Goal: Obtain resource: Download file/media

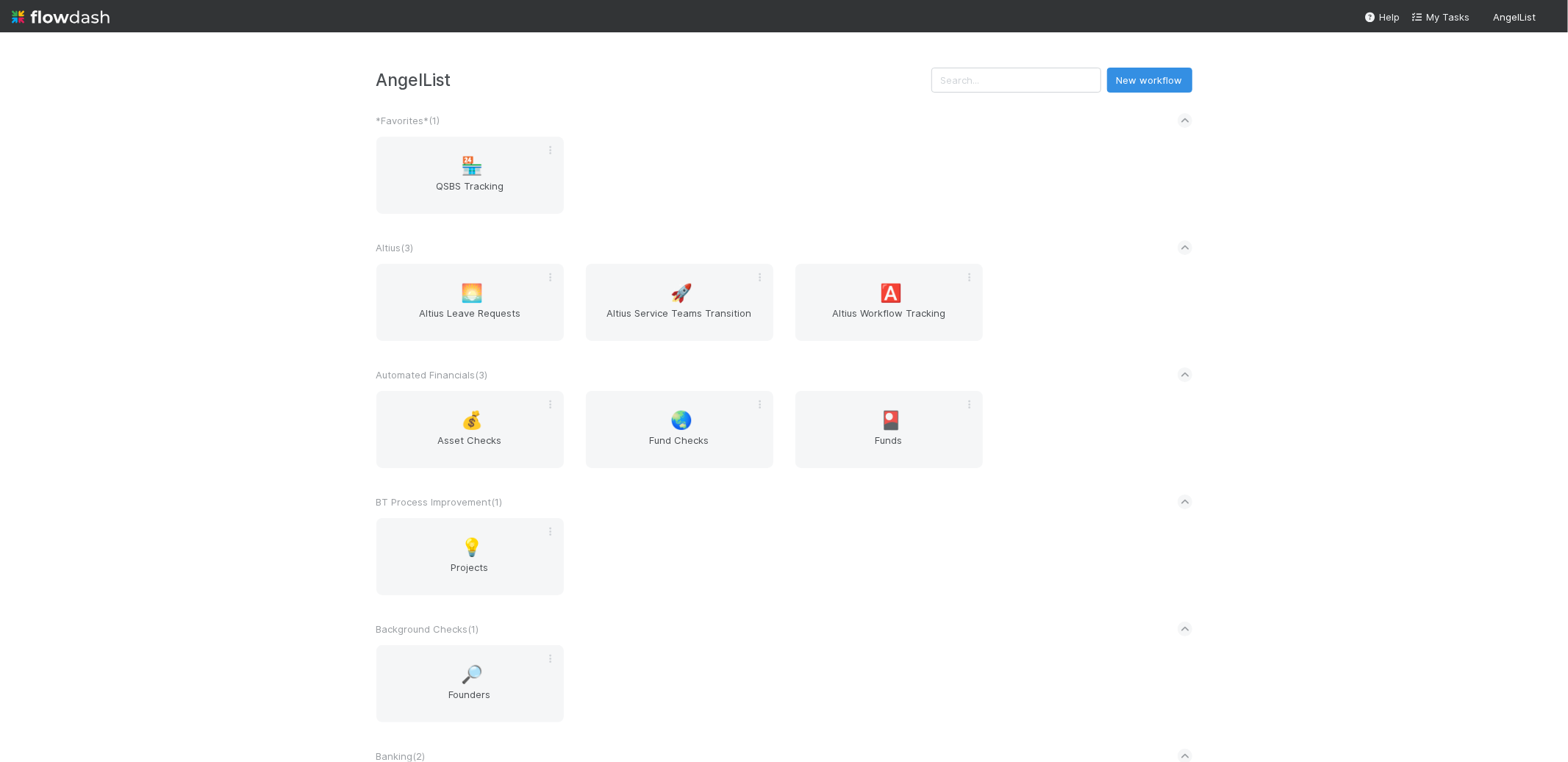
click at [255, 469] on div "AngelList New workflow *Favorites* ( 1 ) 🏪 QSBS Tracking Altius ( 3 ) 🌅 Altius …" at bounding box center [784, 396] width 1568 height 730
click at [203, 498] on div "AngelList New workflow *Favorites* ( 1 ) 🏪 QSBS Tracking Altius ( 3 ) 🌅 Altius …" at bounding box center [784, 396] width 1568 height 730
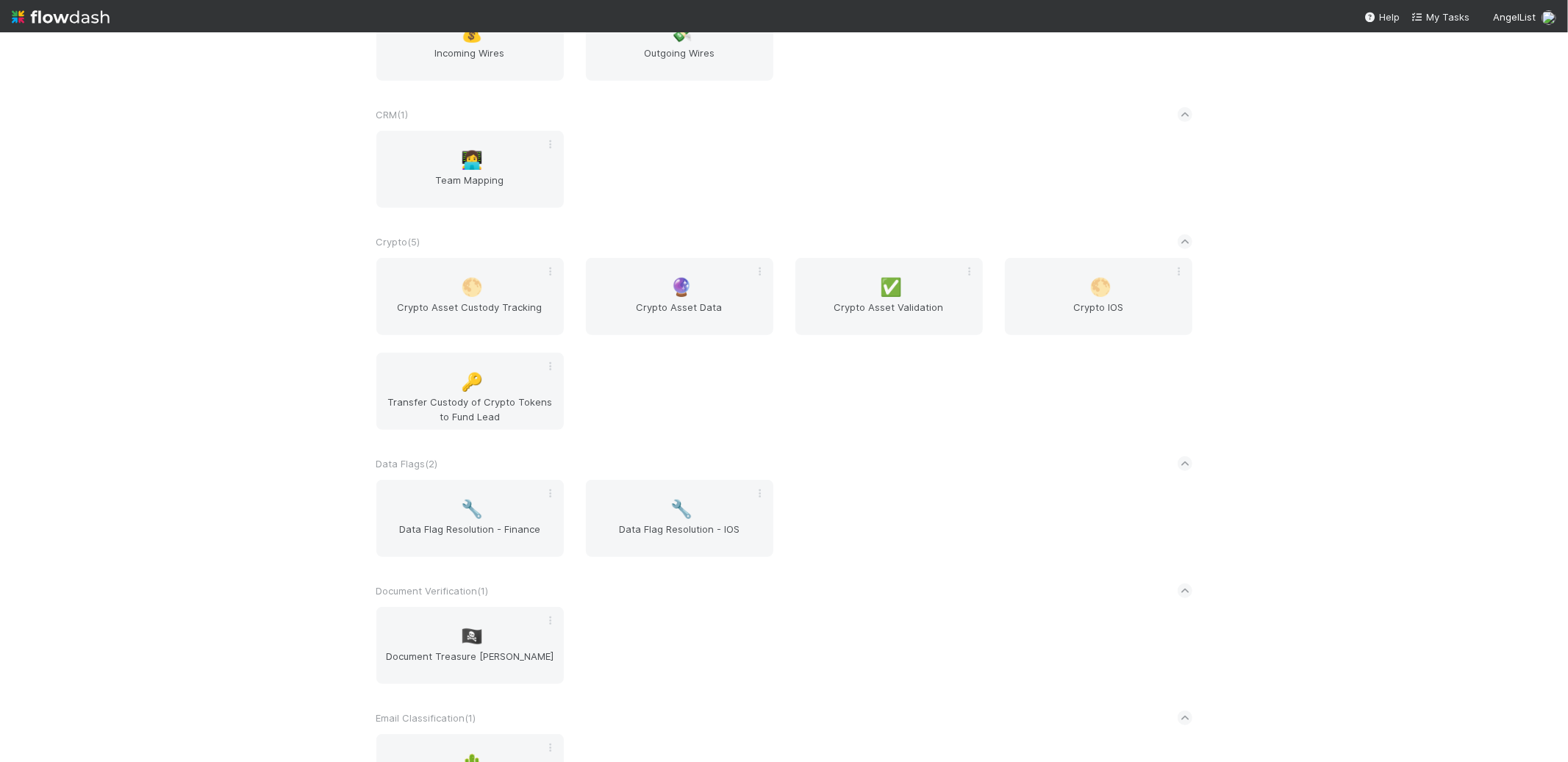
scroll to position [1276, 0]
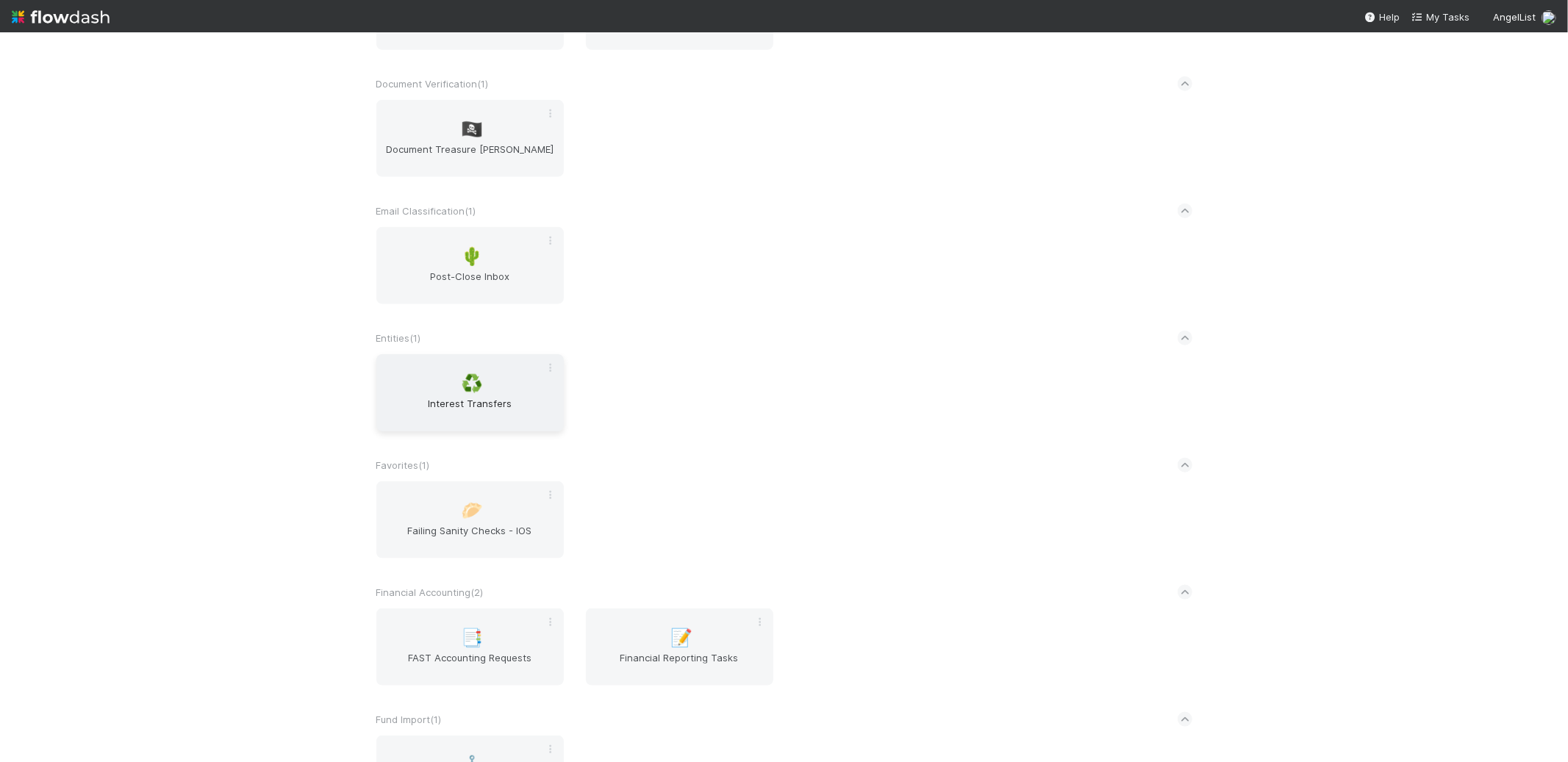
click at [427, 377] on div "♻️ Interest Transfers" at bounding box center [470, 393] width 188 height 77
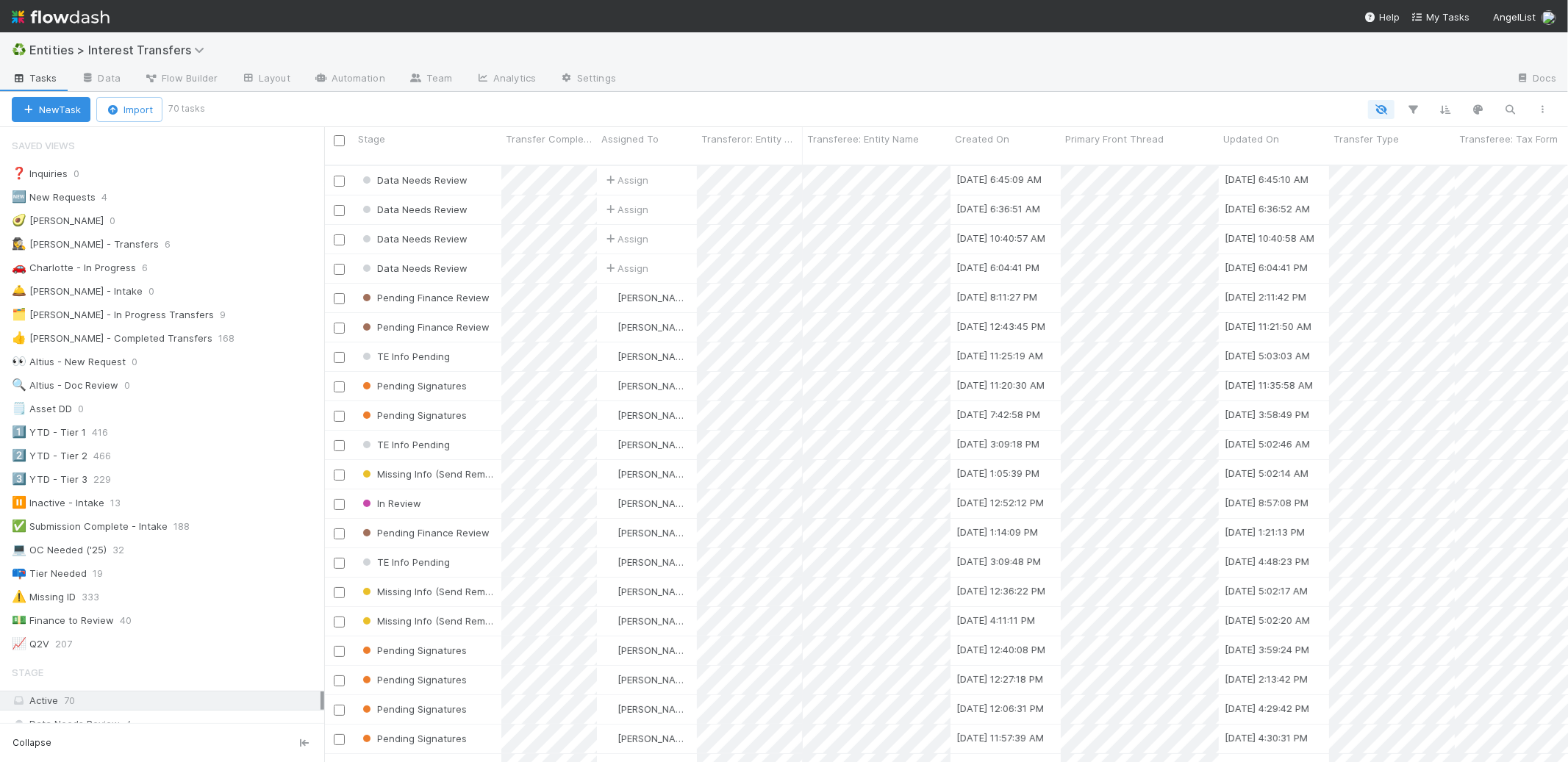
scroll to position [598, 1231]
click at [514, 81] on link "Analytics" at bounding box center [506, 79] width 84 height 23
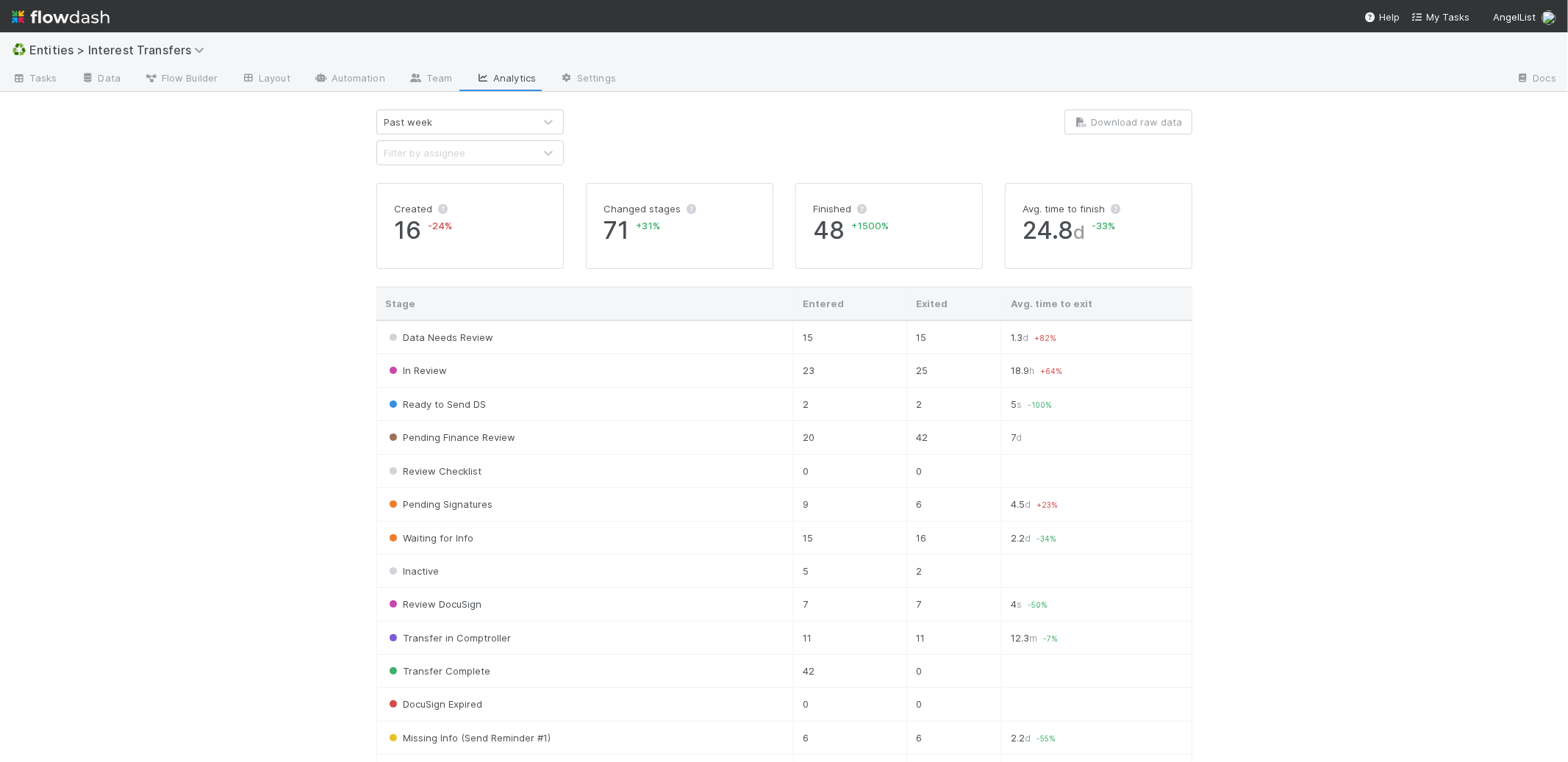
click at [472, 123] on div "Past week" at bounding box center [455, 122] width 157 height 23
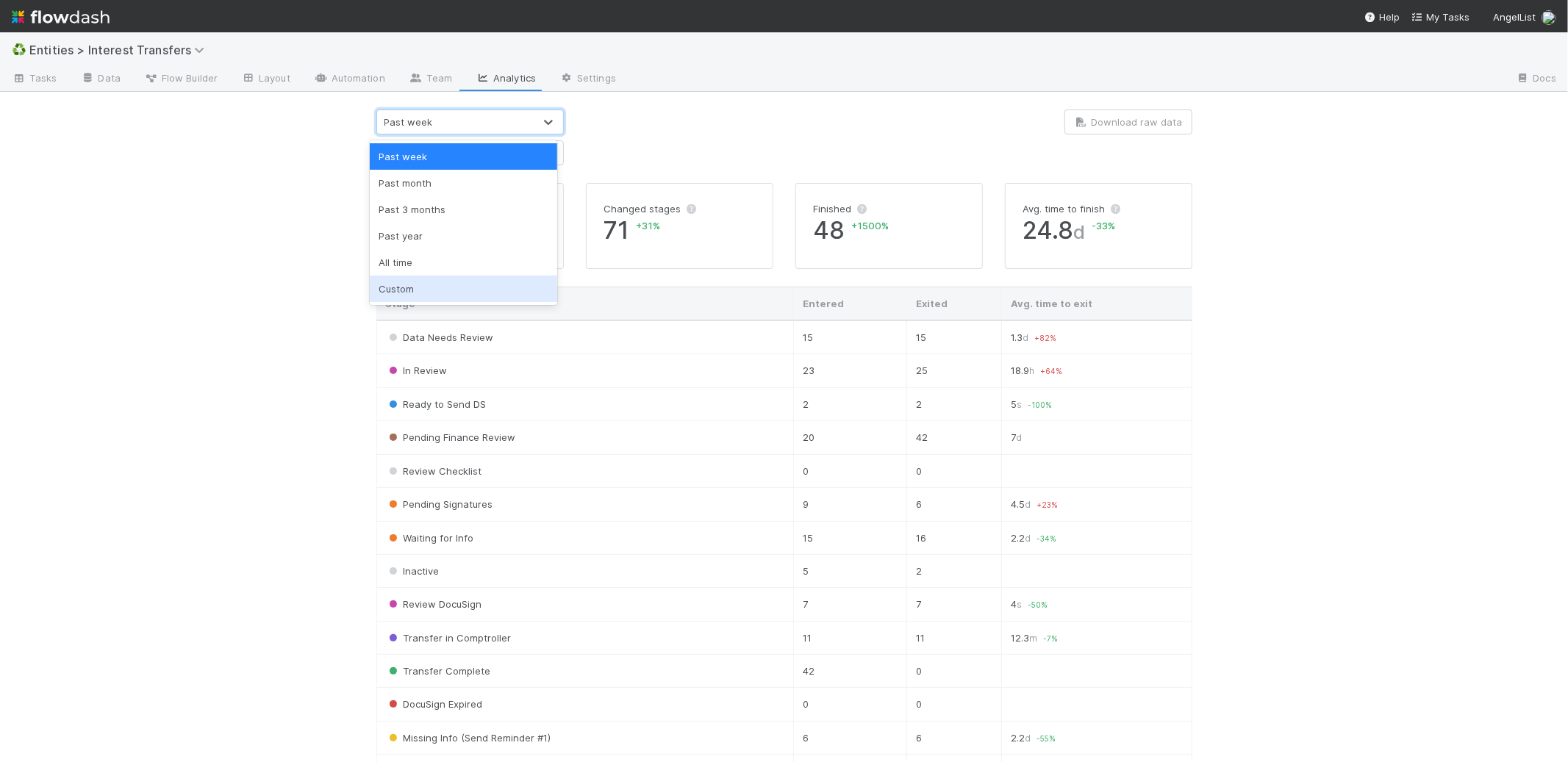
click at [442, 284] on div "Custom" at bounding box center [463, 288] width 188 height 26
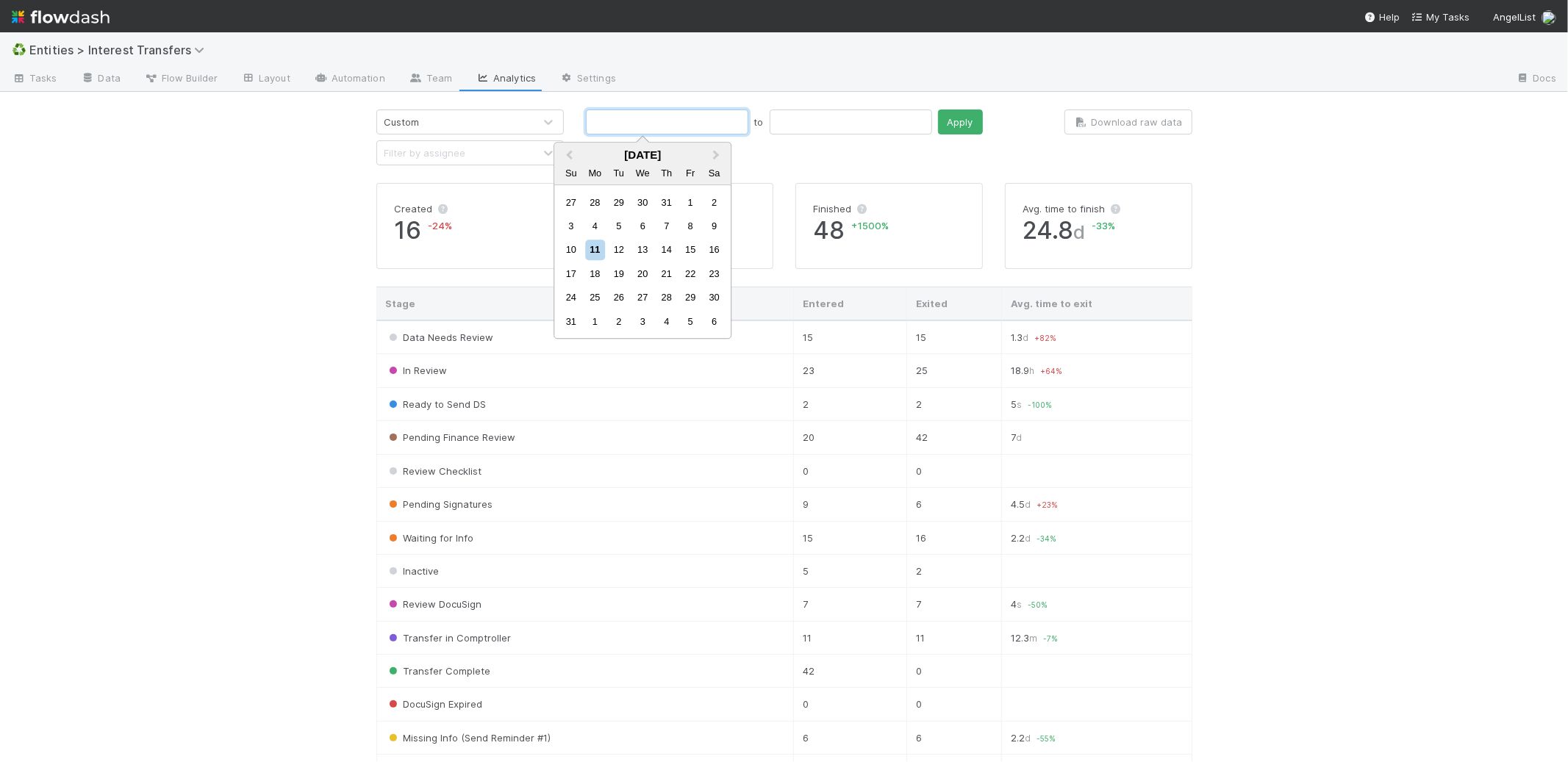
click at [626, 117] on input "text" at bounding box center [667, 122] width 162 height 25
click at [615, 199] on div "31" at bounding box center [618, 202] width 20 height 20
type input "[DATE]"
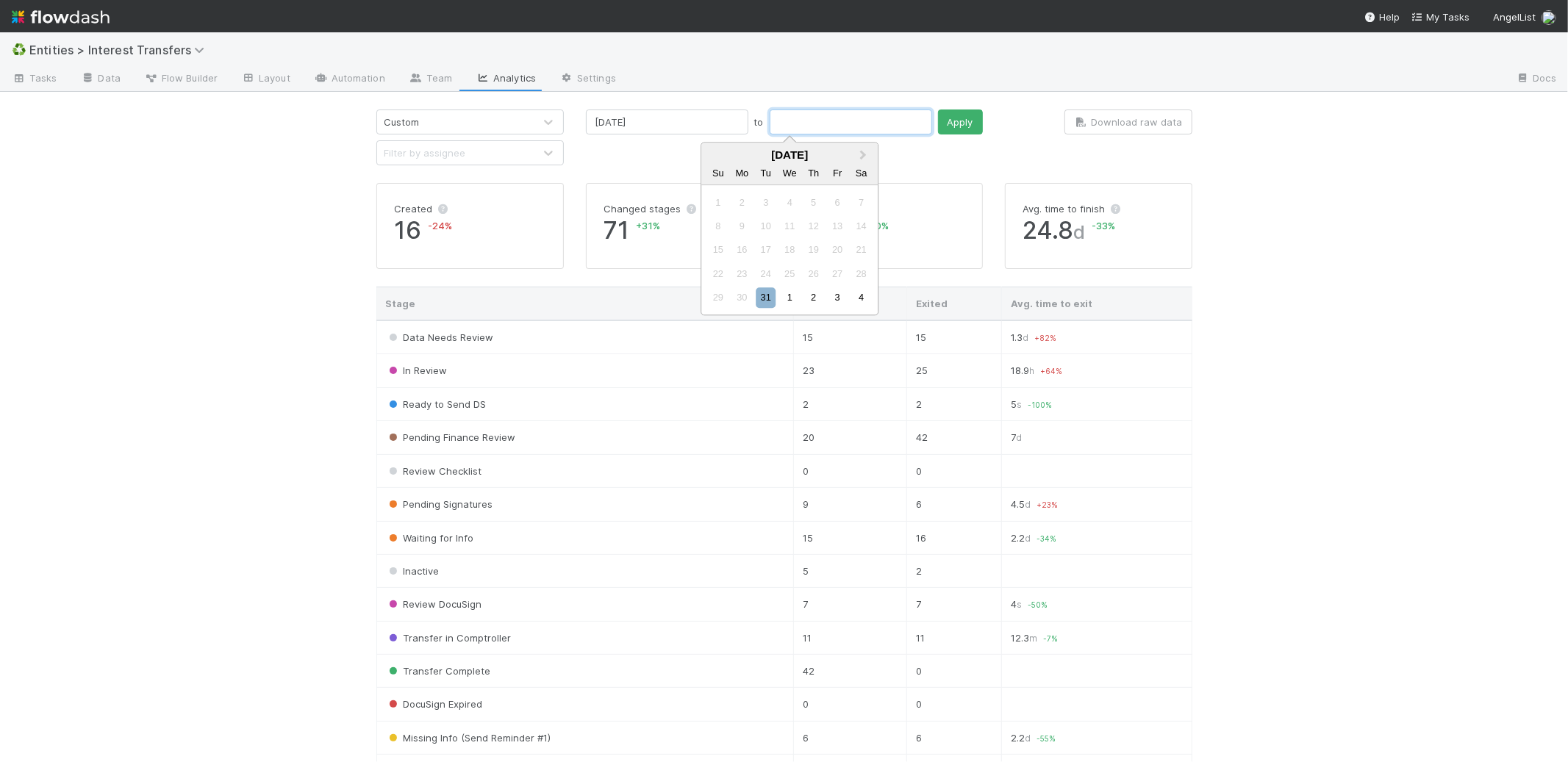
click at [769, 115] on input "text" at bounding box center [851, 122] width 162 height 25
click at [862, 154] on span "Next Month" at bounding box center [862, 155] width 0 height 16
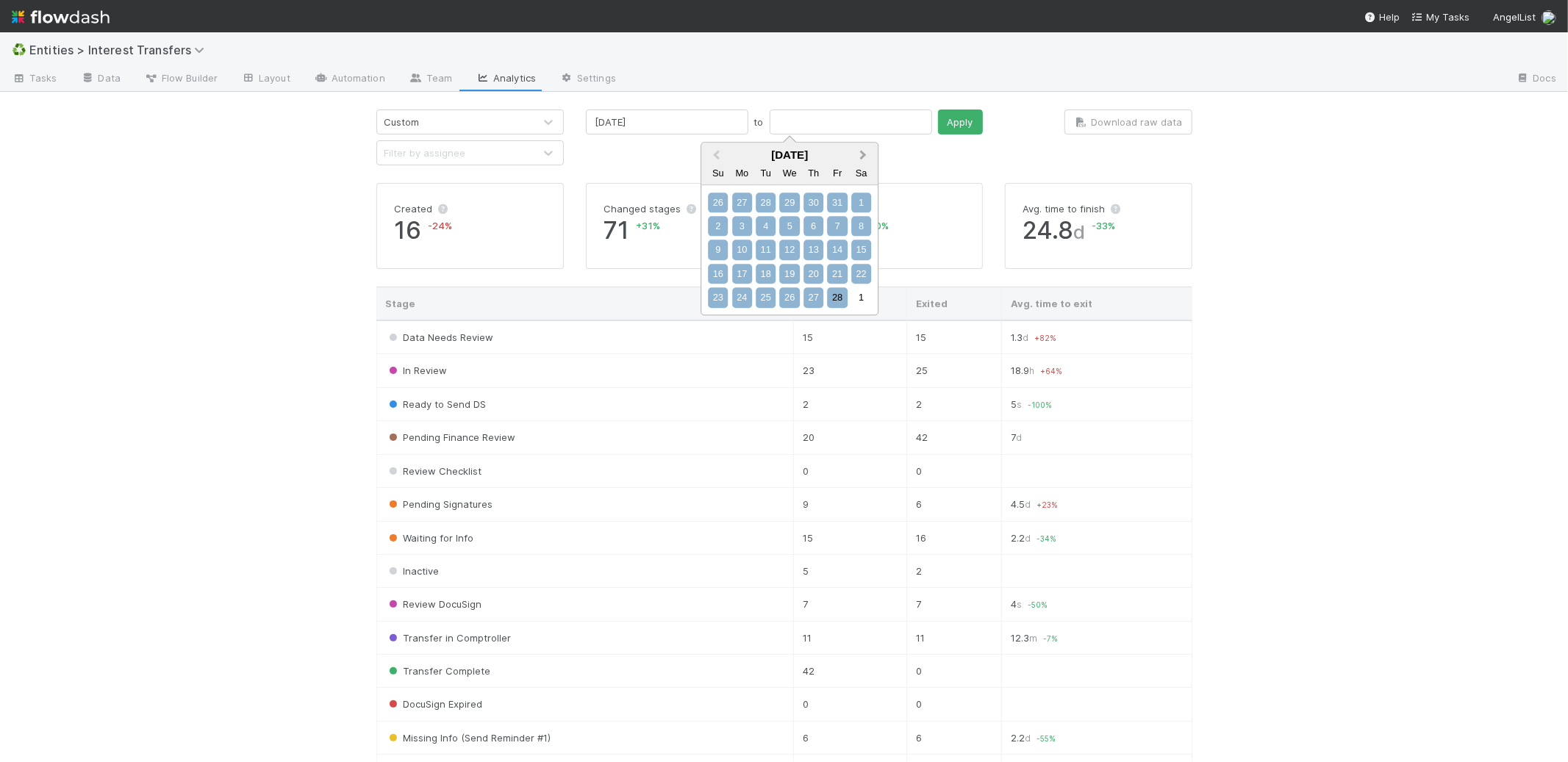
click at [862, 154] on span "Next Month" at bounding box center [862, 155] width 0 height 16
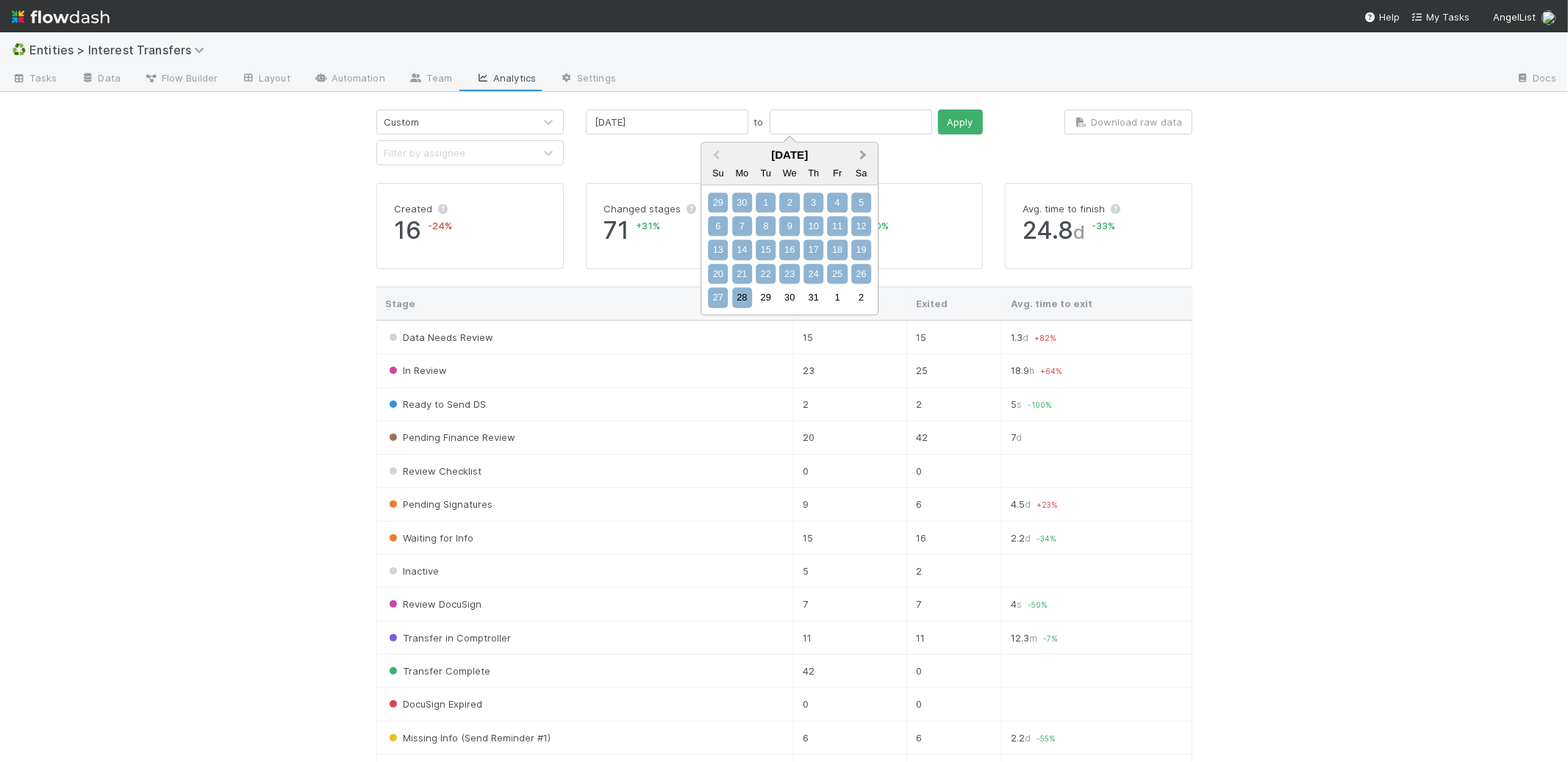
click at [862, 154] on span "Next Month" at bounding box center [862, 155] width 0 height 16
click at [715, 155] on span "Previous Month" at bounding box center [715, 155] width 0 height 16
click at [816, 300] on div "31" at bounding box center [813, 298] width 20 height 20
type input "[DATE]"
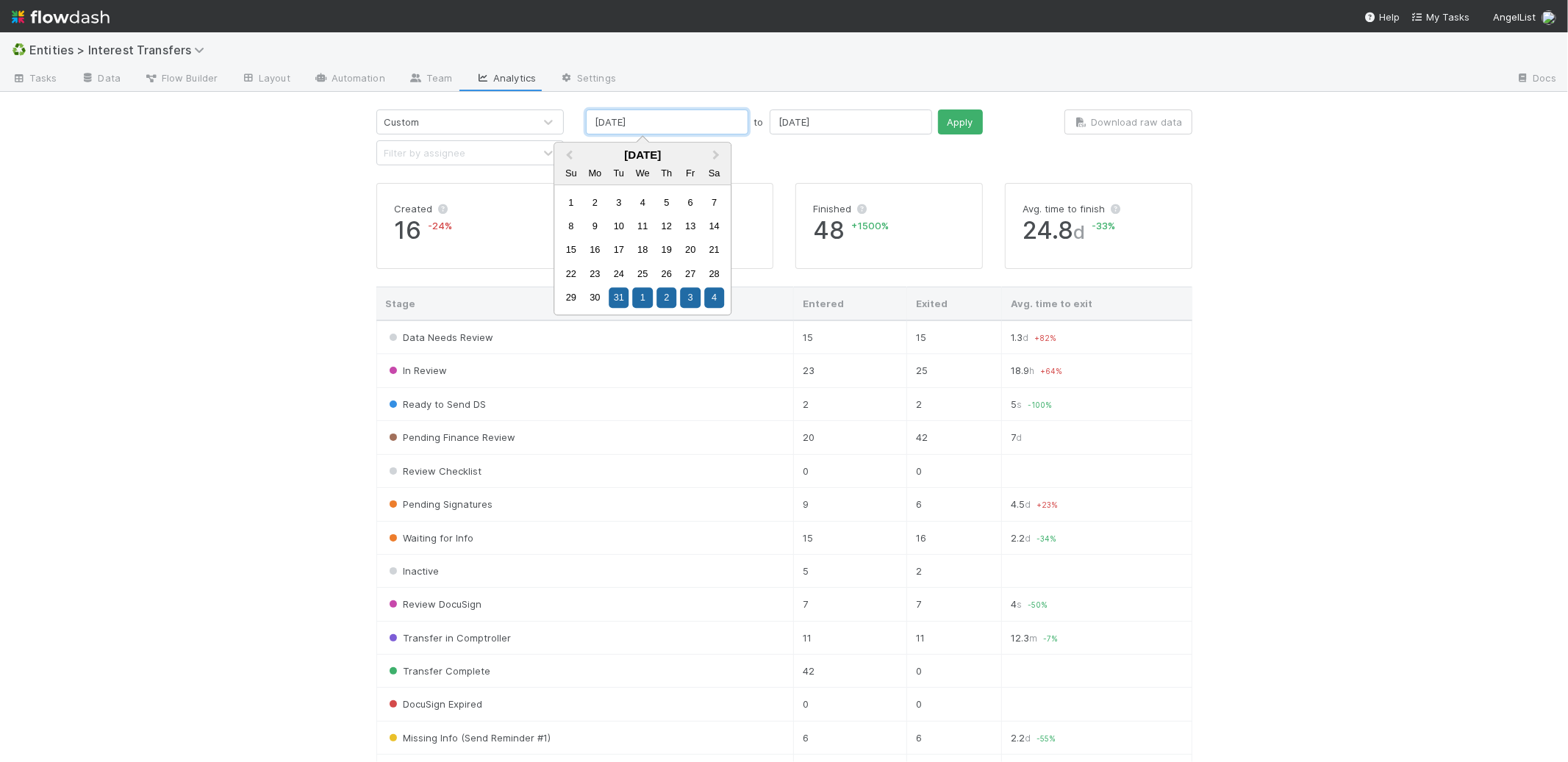
click at [667, 115] on input "[DATE]" at bounding box center [667, 122] width 162 height 25
click at [637, 297] on div "1" at bounding box center [643, 298] width 20 height 20
type input "[DATE]"
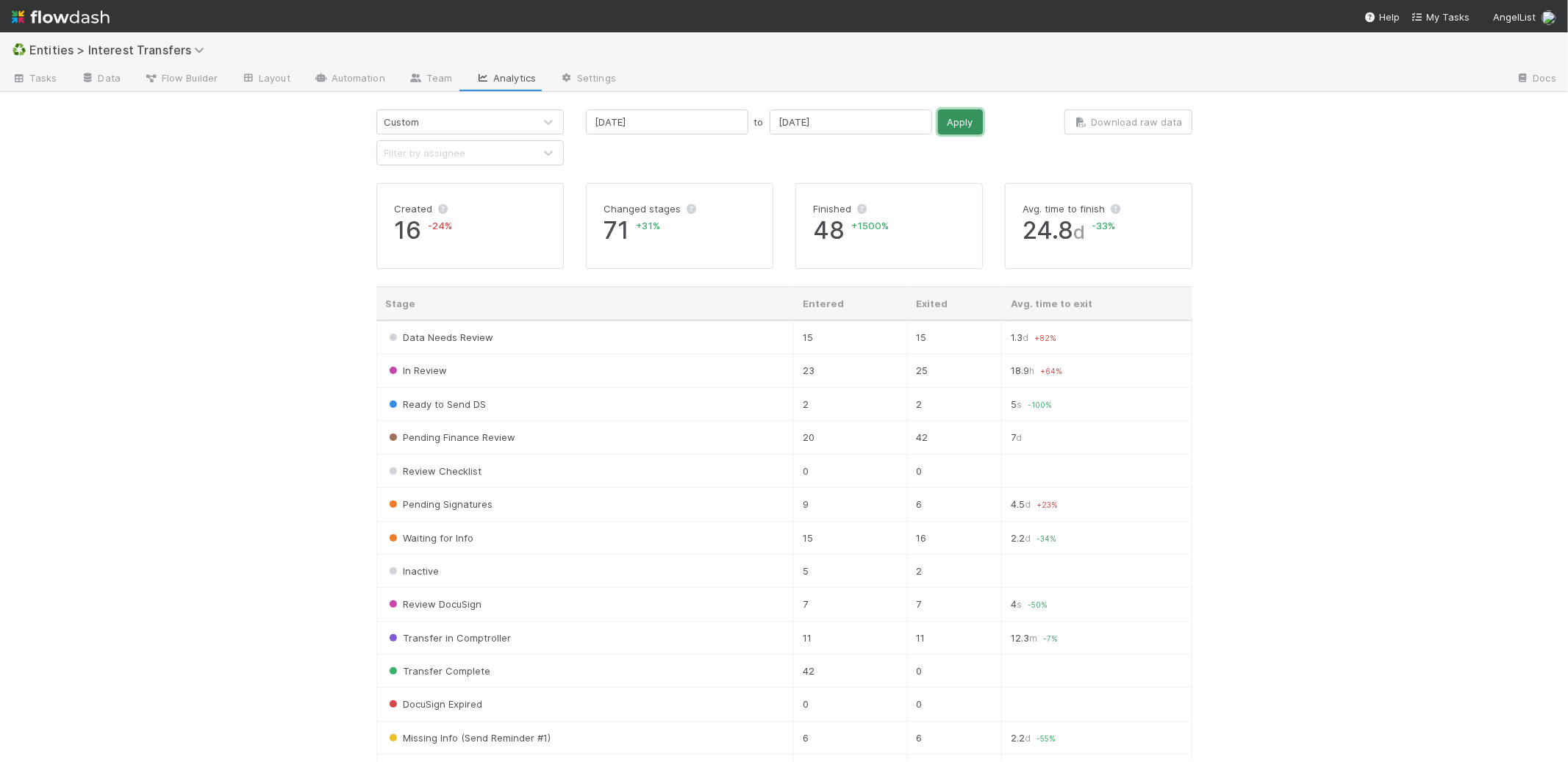
click at [938, 126] on button "Apply" at bounding box center [960, 122] width 44 height 25
click at [1094, 128] on button "Download raw data" at bounding box center [1128, 122] width 128 height 25
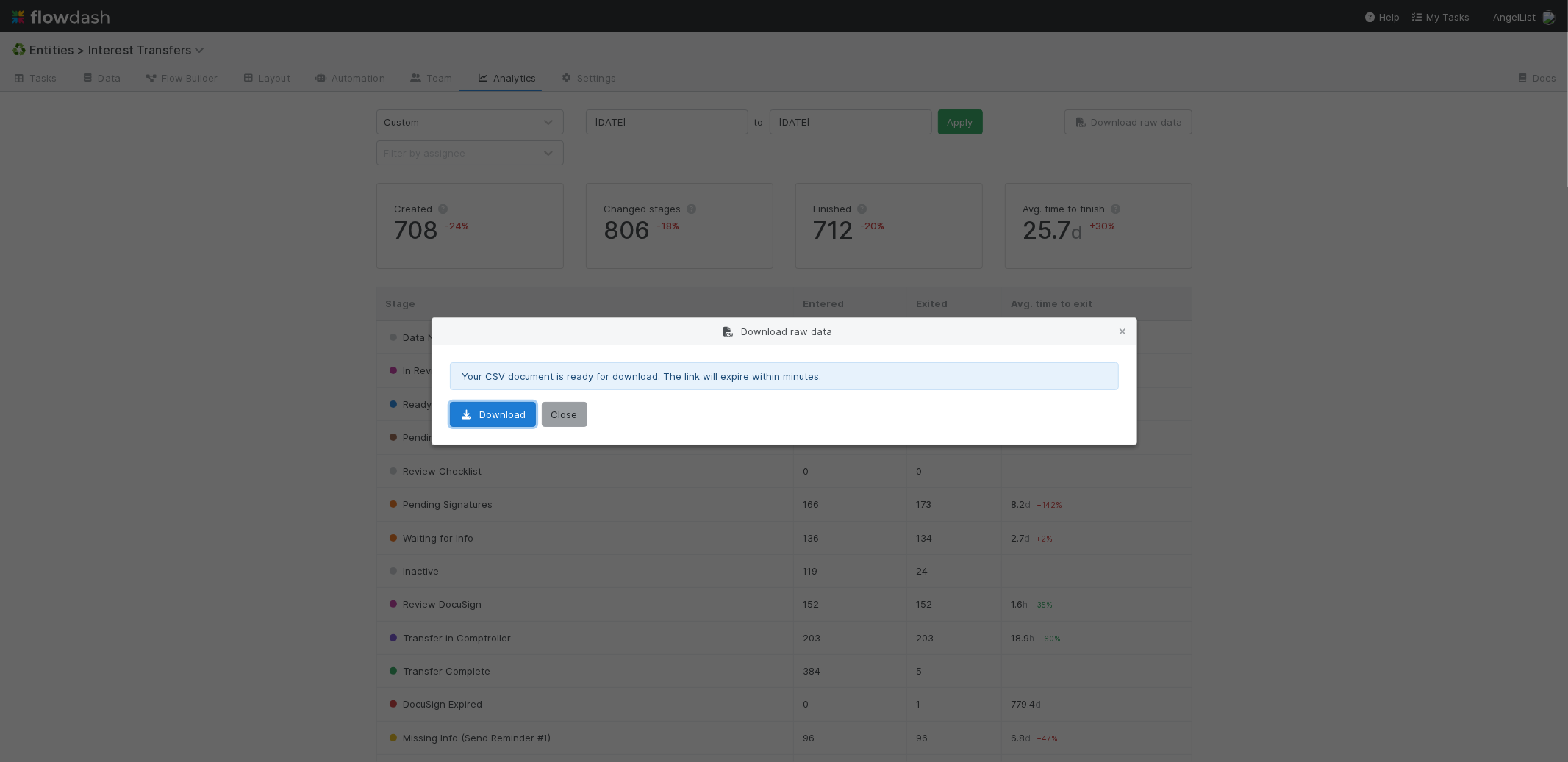
click at [504, 417] on link "Download" at bounding box center [492, 415] width 86 height 25
click at [210, 234] on div "Download raw data Your CSV document is ready for download. The link will expire…" at bounding box center [784, 381] width 1568 height 762
click at [201, 218] on div "Download raw data Your CSV document is ready for download. The link will expire…" at bounding box center [784, 381] width 1568 height 762
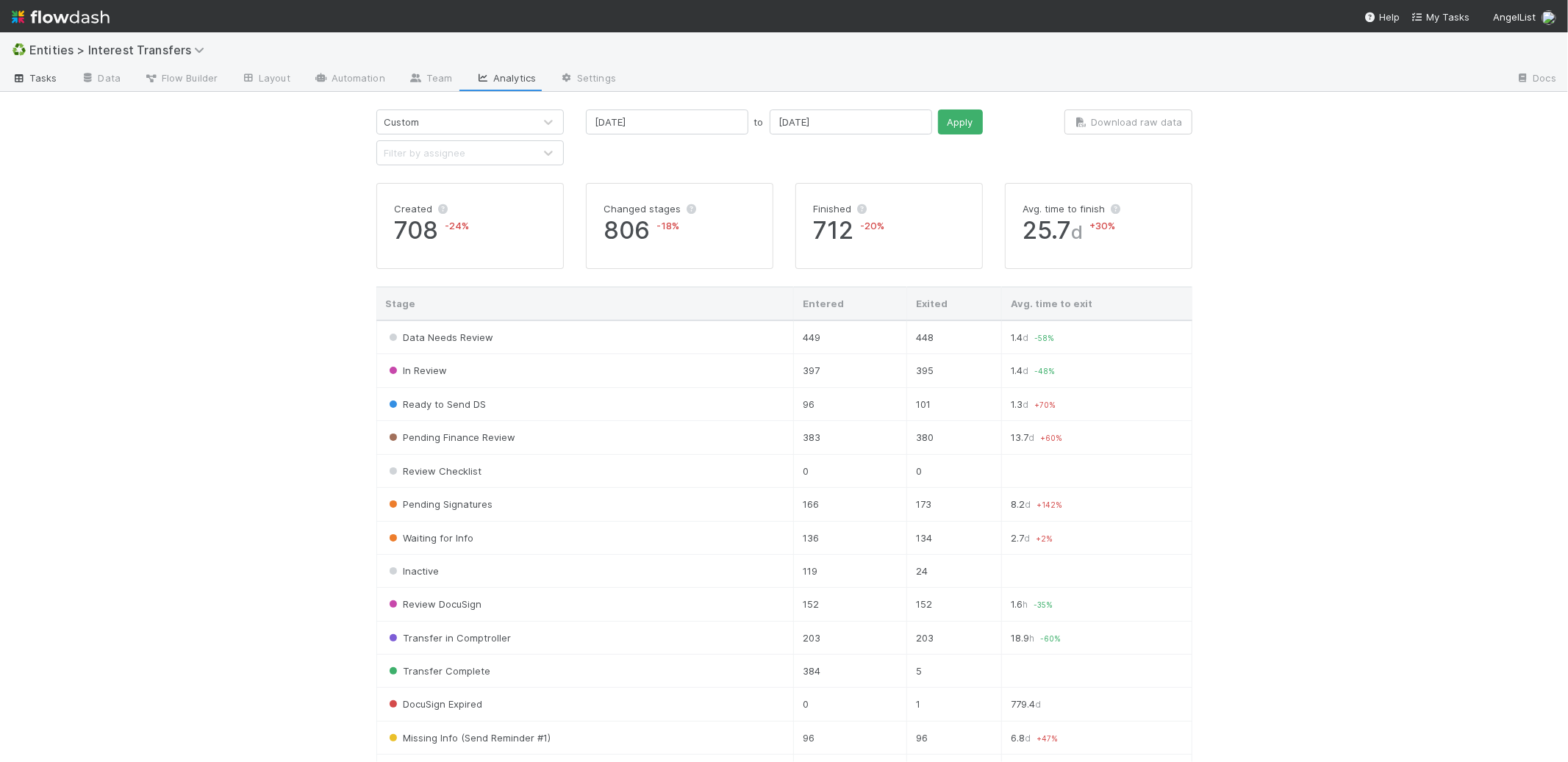
click at [47, 79] on span "Tasks" at bounding box center [34, 77] width 45 height 15
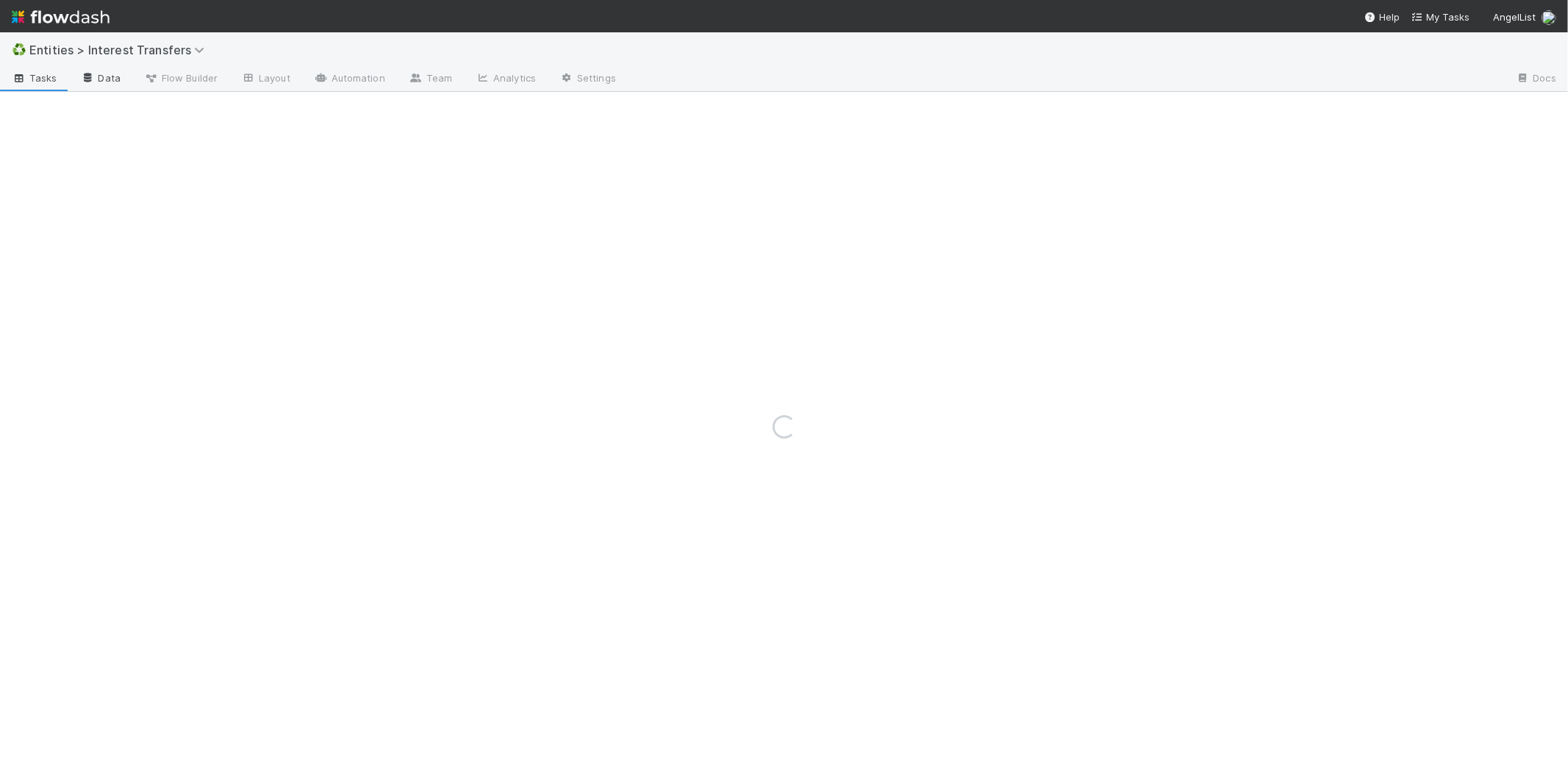
click at [86, 76] on icon at bounding box center [88, 77] width 15 height 9
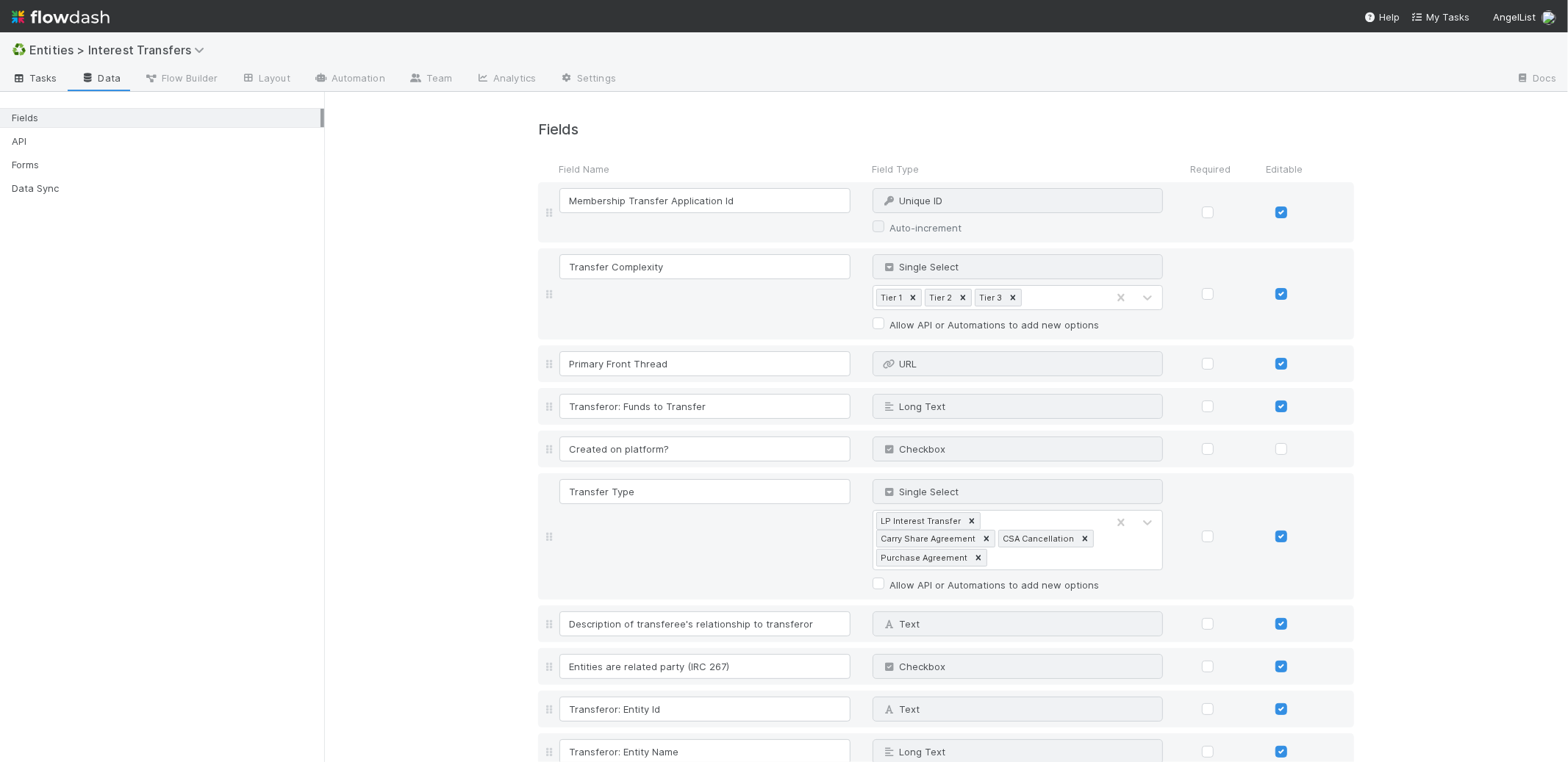
click at [40, 81] on span "Tasks" at bounding box center [34, 77] width 45 height 15
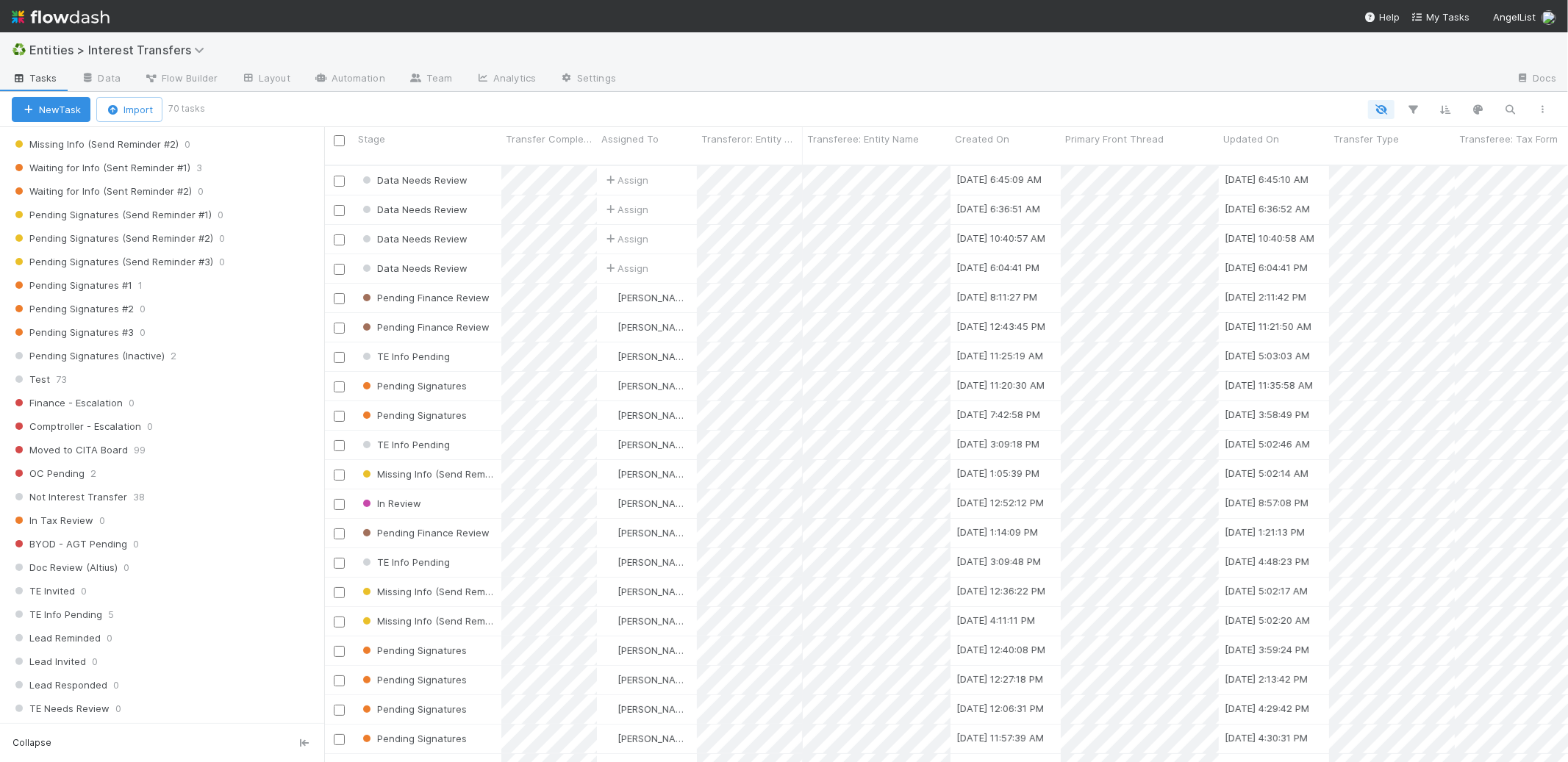
scroll to position [1344, 0]
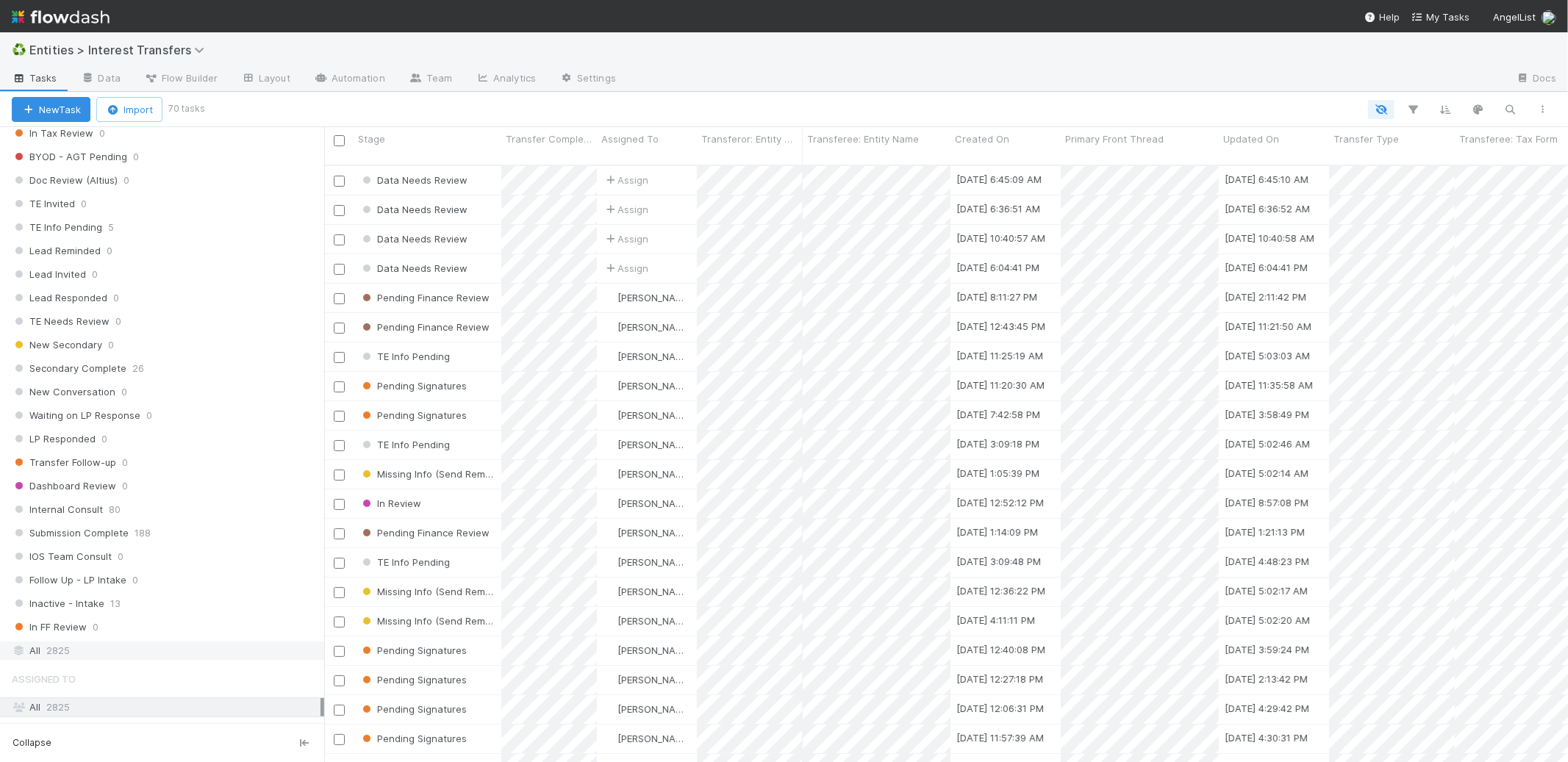
click at [43, 660] on div "All 2825" at bounding box center [165, 651] width 308 height 18
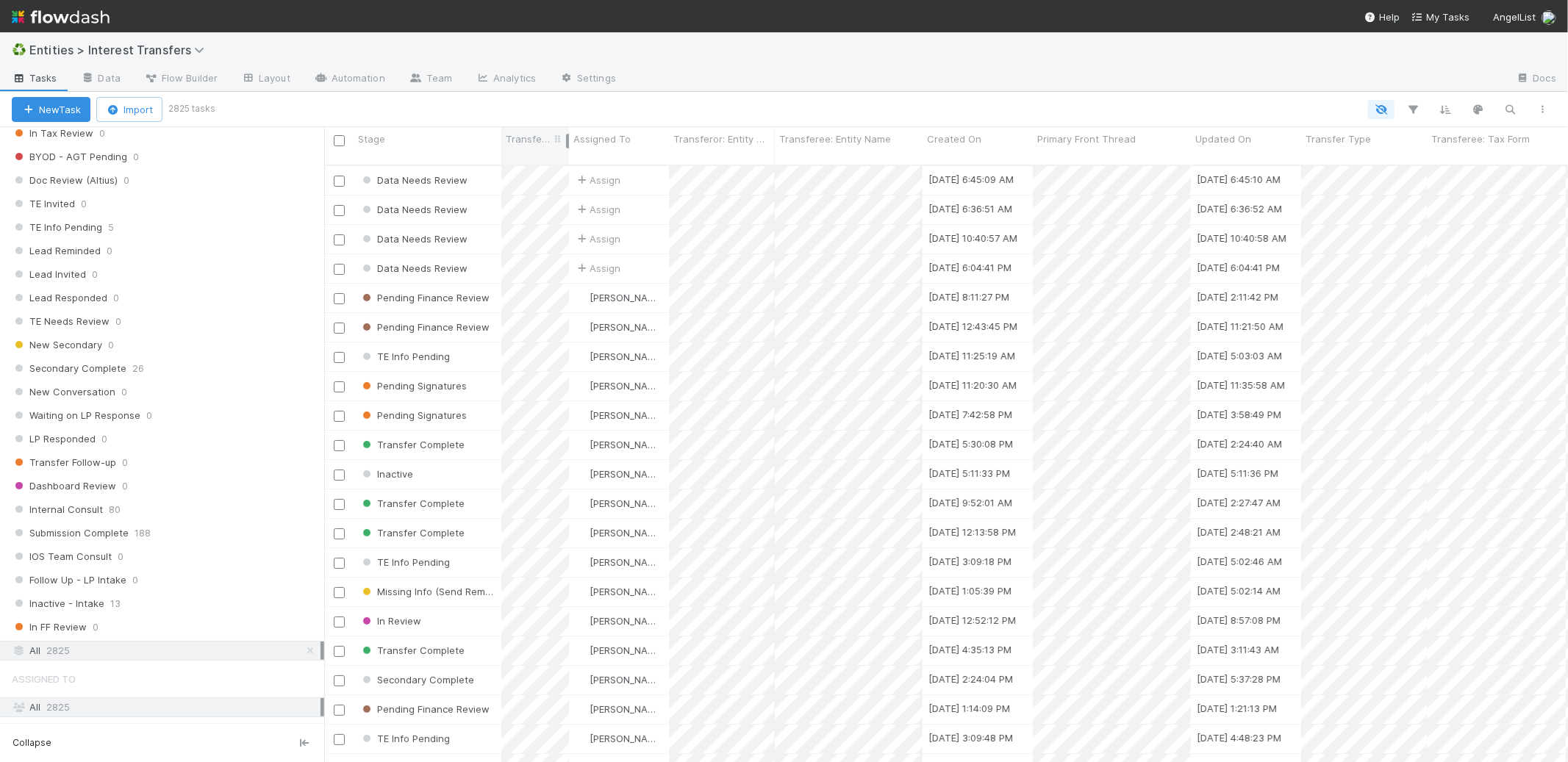
drag, startPoint x: 594, startPoint y: 138, endPoint x: 566, endPoint y: 146, distance: 29.1
click at [566, 146] on div at bounding box center [566, 140] width 3 height 15
click at [1356, 139] on span "Transfer Type" at bounding box center [1338, 138] width 66 height 15
click at [1361, 161] on div "Sort First → Last" at bounding box center [1389, 166] width 167 height 22
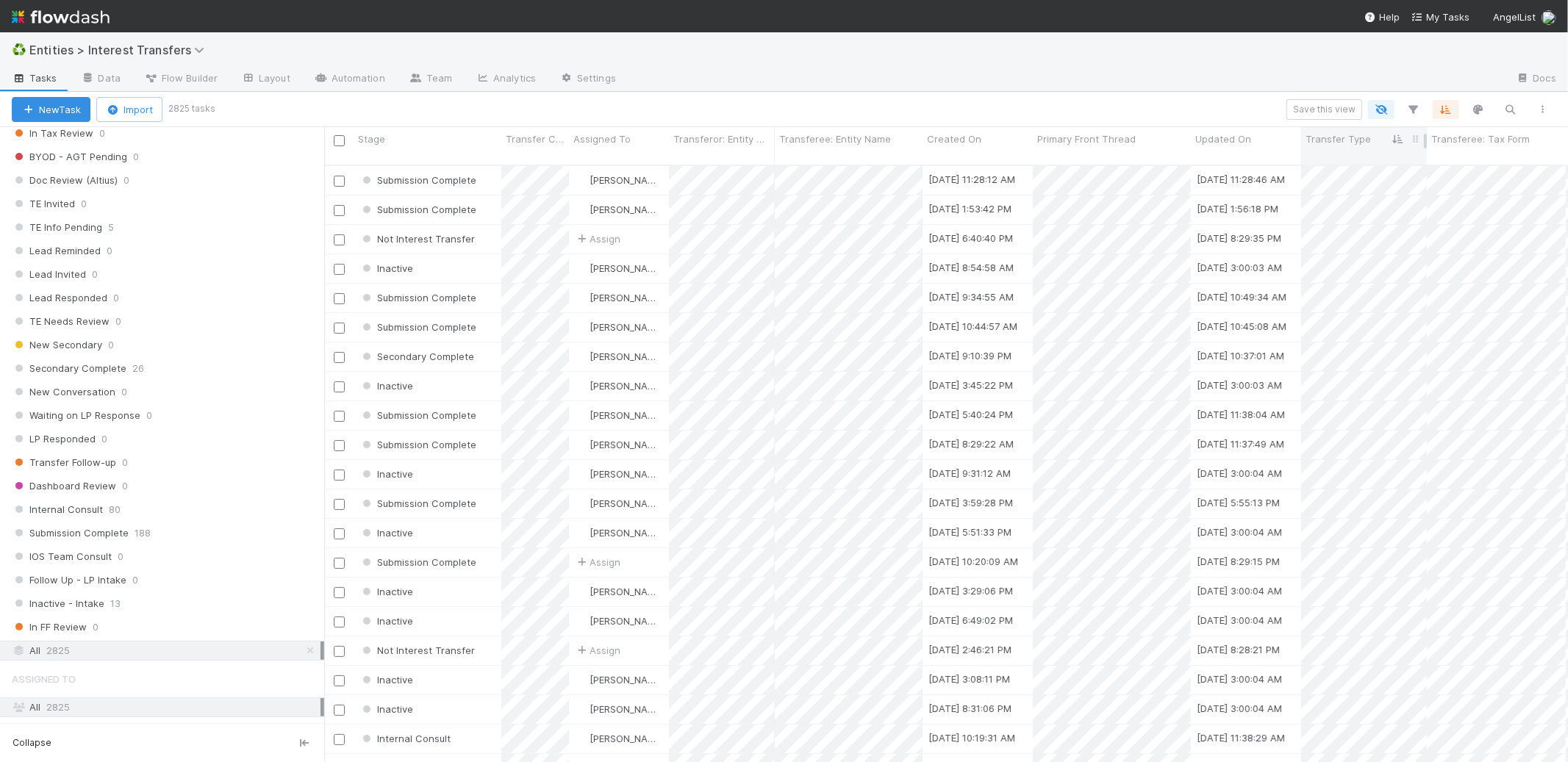
click at [1344, 145] on span "Transfer Type" at bounding box center [1338, 138] width 66 height 15
click at [1350, 184] on div "Sort Last → First" at bounding box center [1389, 189] width 167 height 22
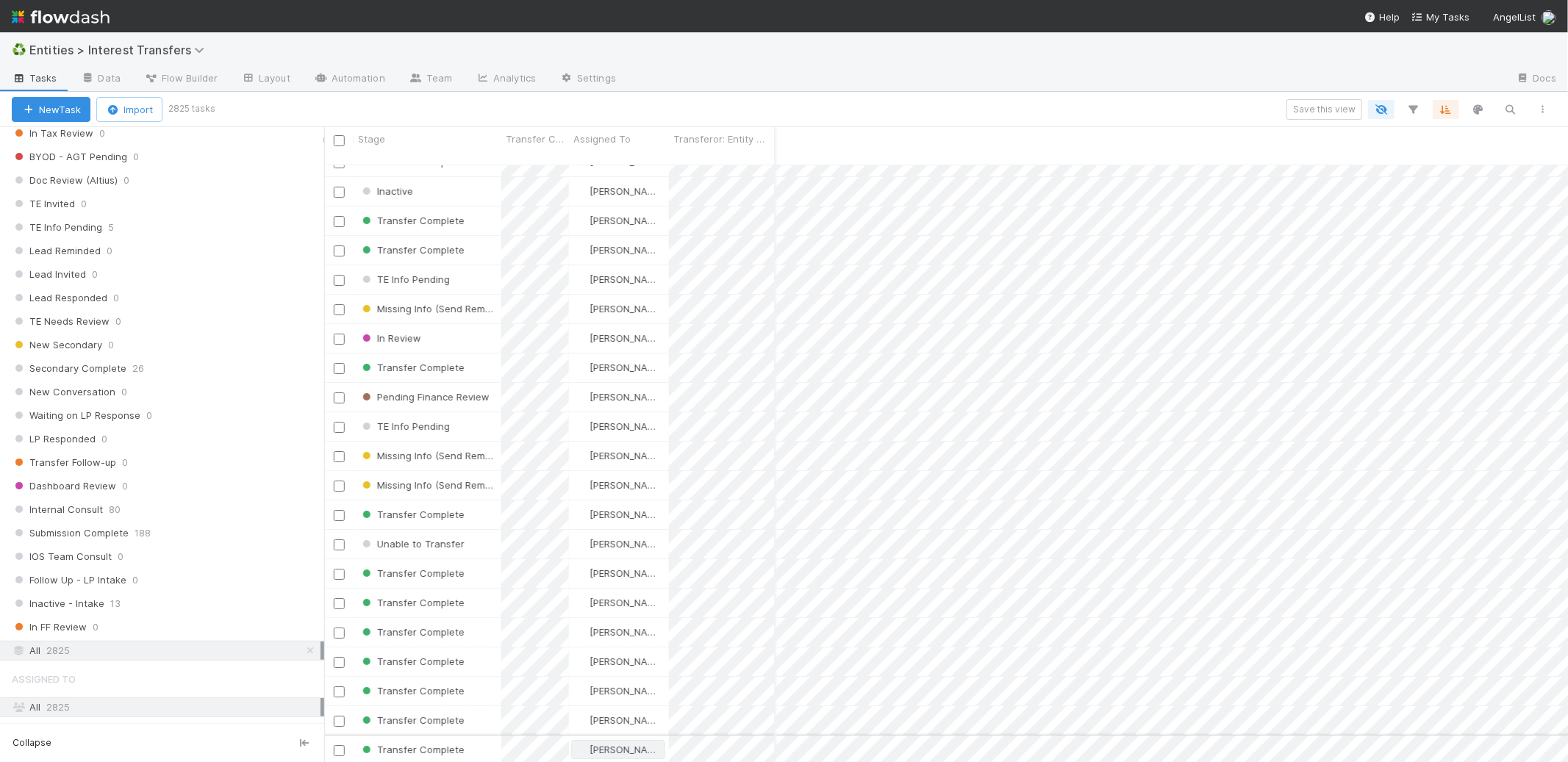
scroll to position [0, 0]
click at [1547, 111] on icon "button" at bounding box center [1542, 109] width 15 height 9
click at [338, 141] on div "View as list Comments Export view to CSV" at bounding box center [784, 381] width 1568 height 762
click at [341, 141] on input "checkbox" at bounding box center [338, 140] width 11 height 11
checkbox input "true"
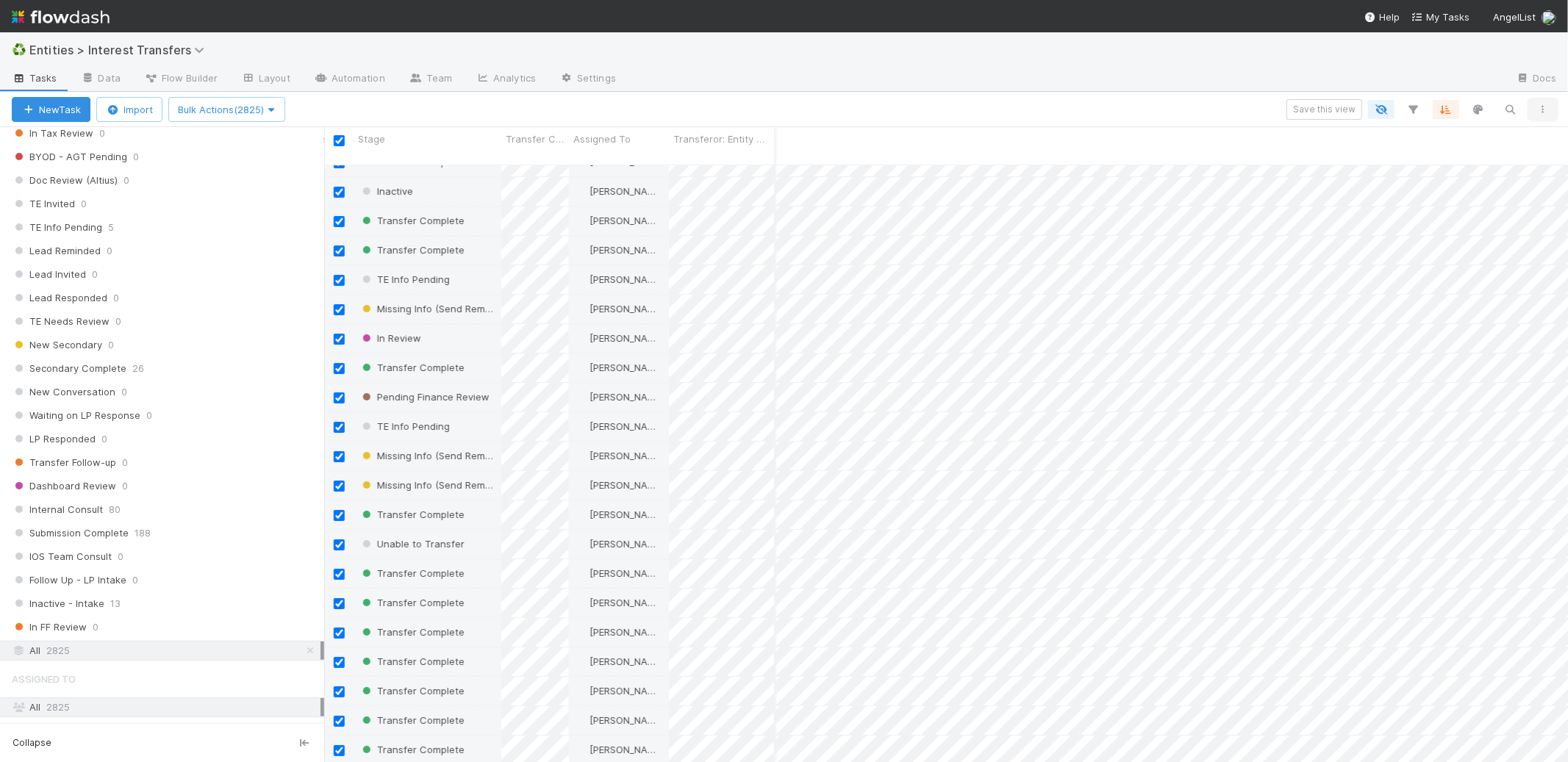
click at [1542, 109] on icon "button" at bounding box center [1542, 109] width 15 height 9
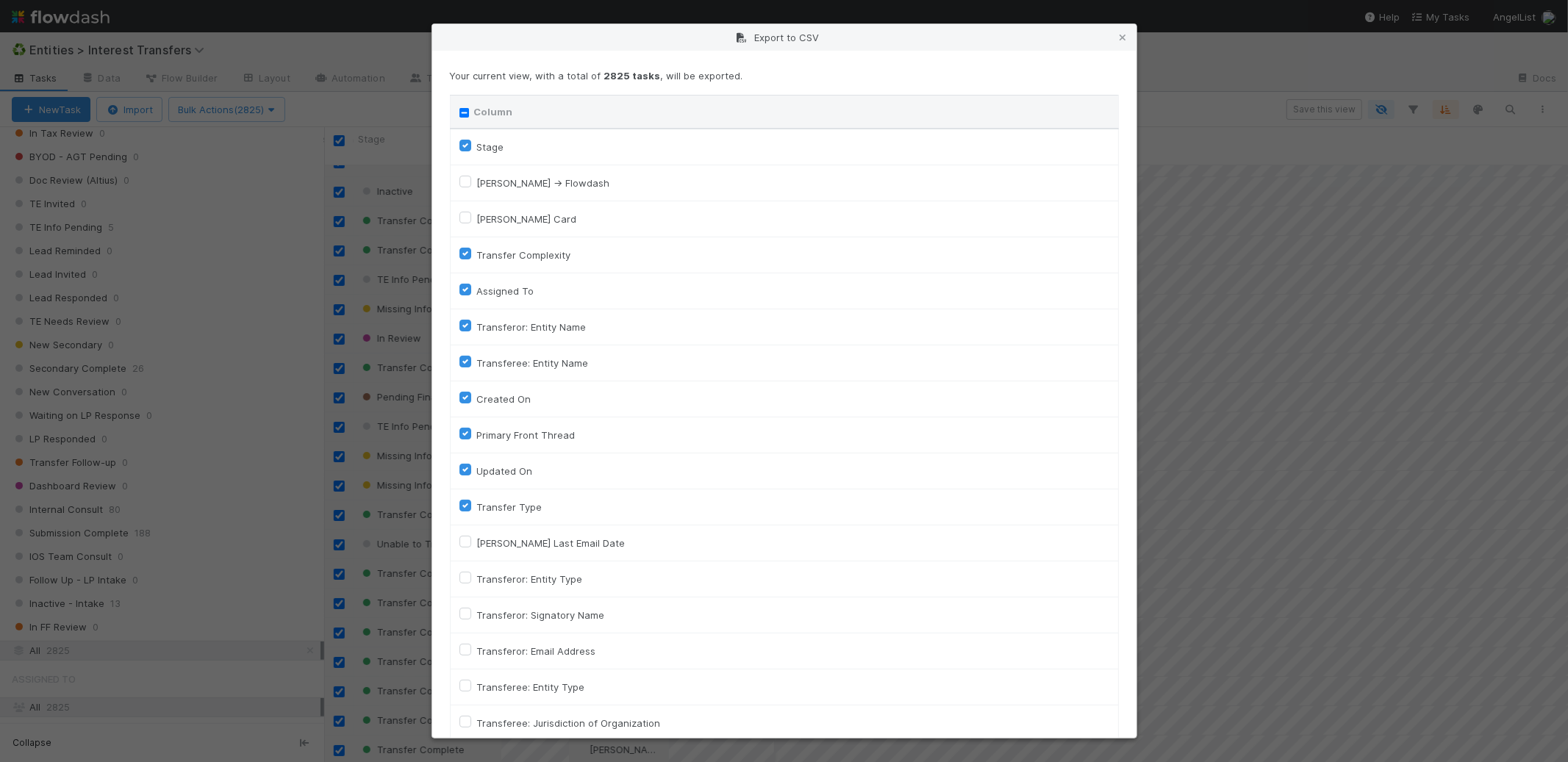
click at [461, 112] on input "Column" at bounding box center [464, 113] width 10 height 10
checkbox input "true"
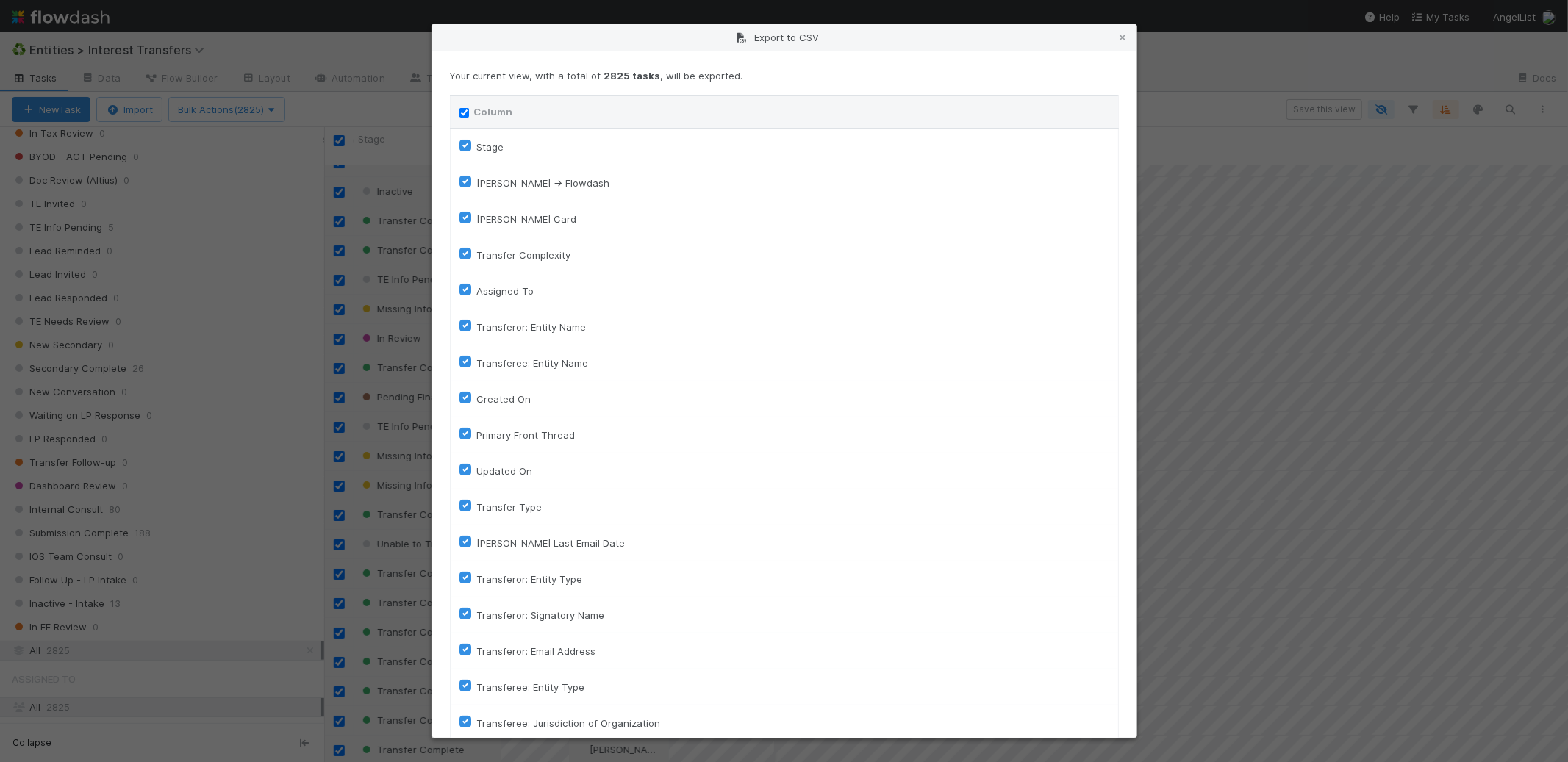
checkbox input "true"
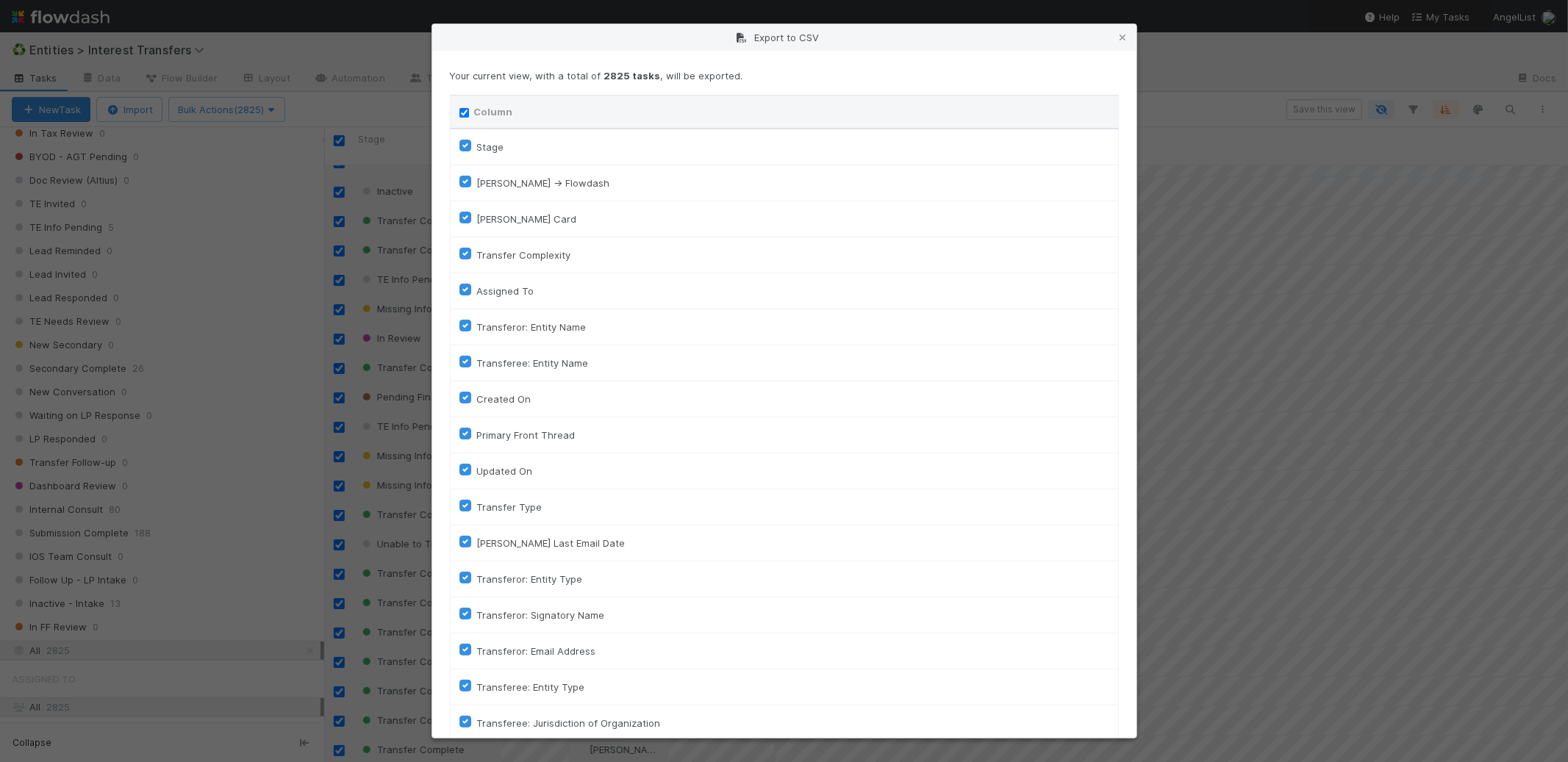
checkbox input "true"
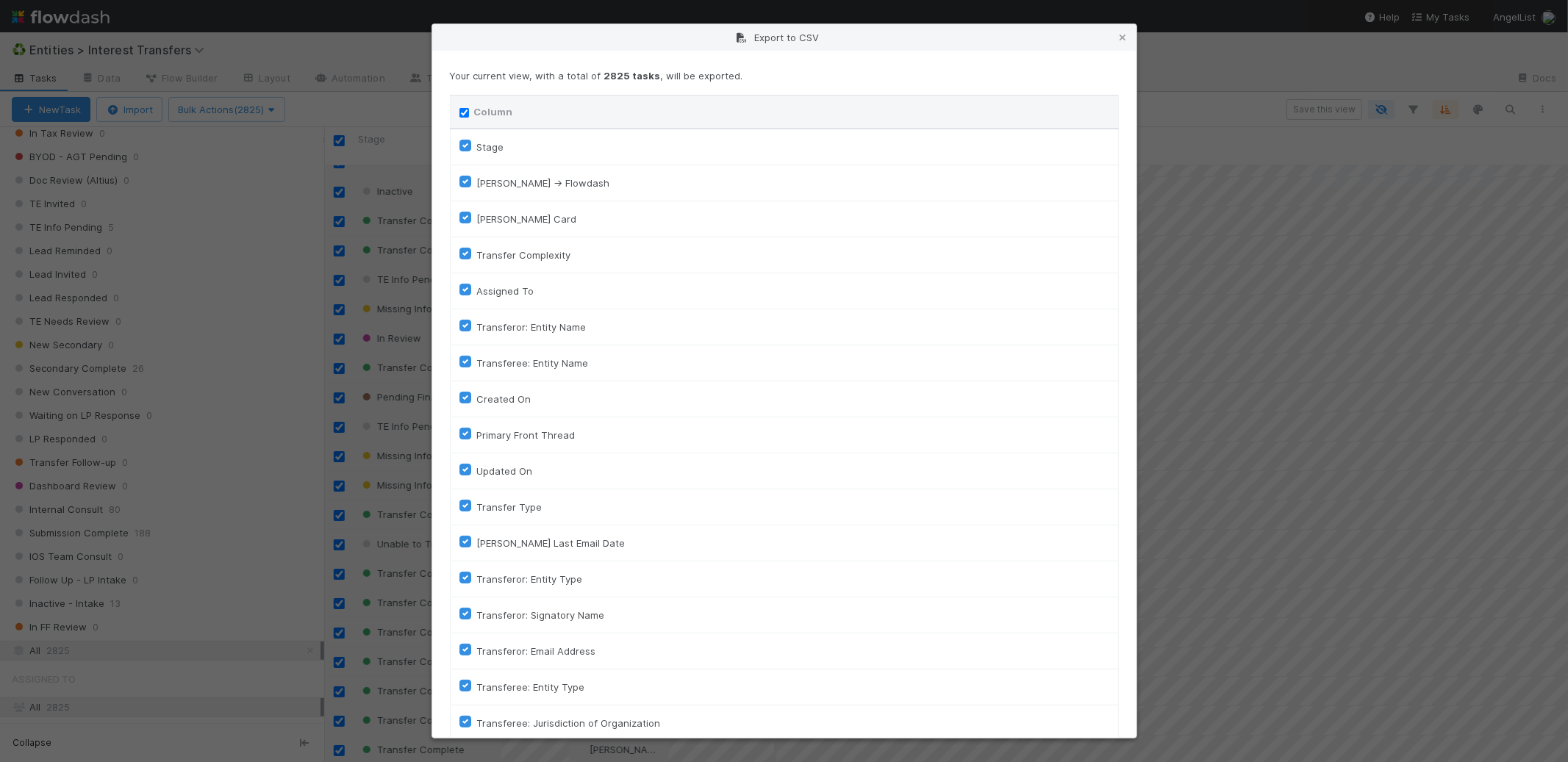
checkbox input "true"
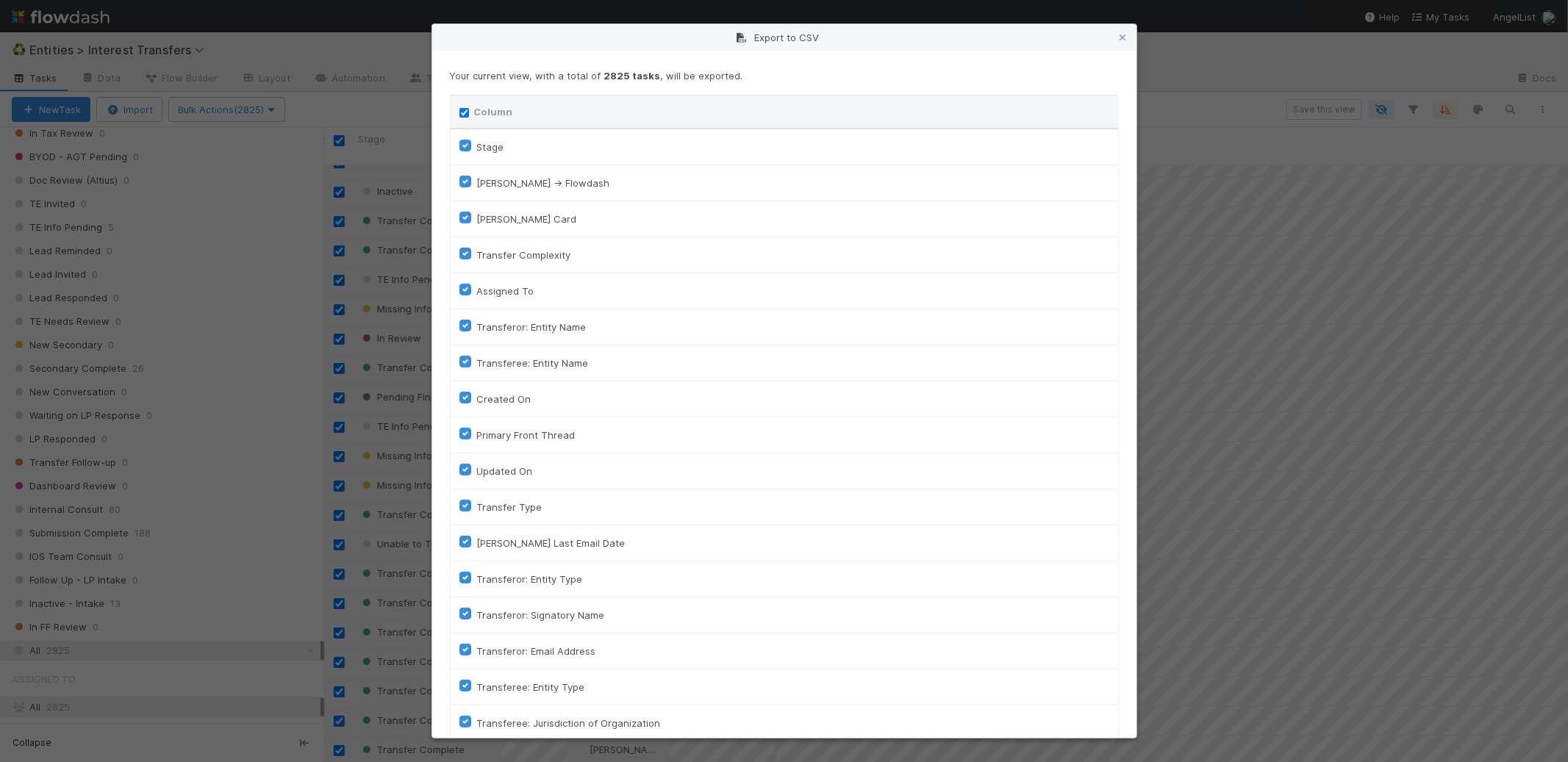
checkbox input "true"
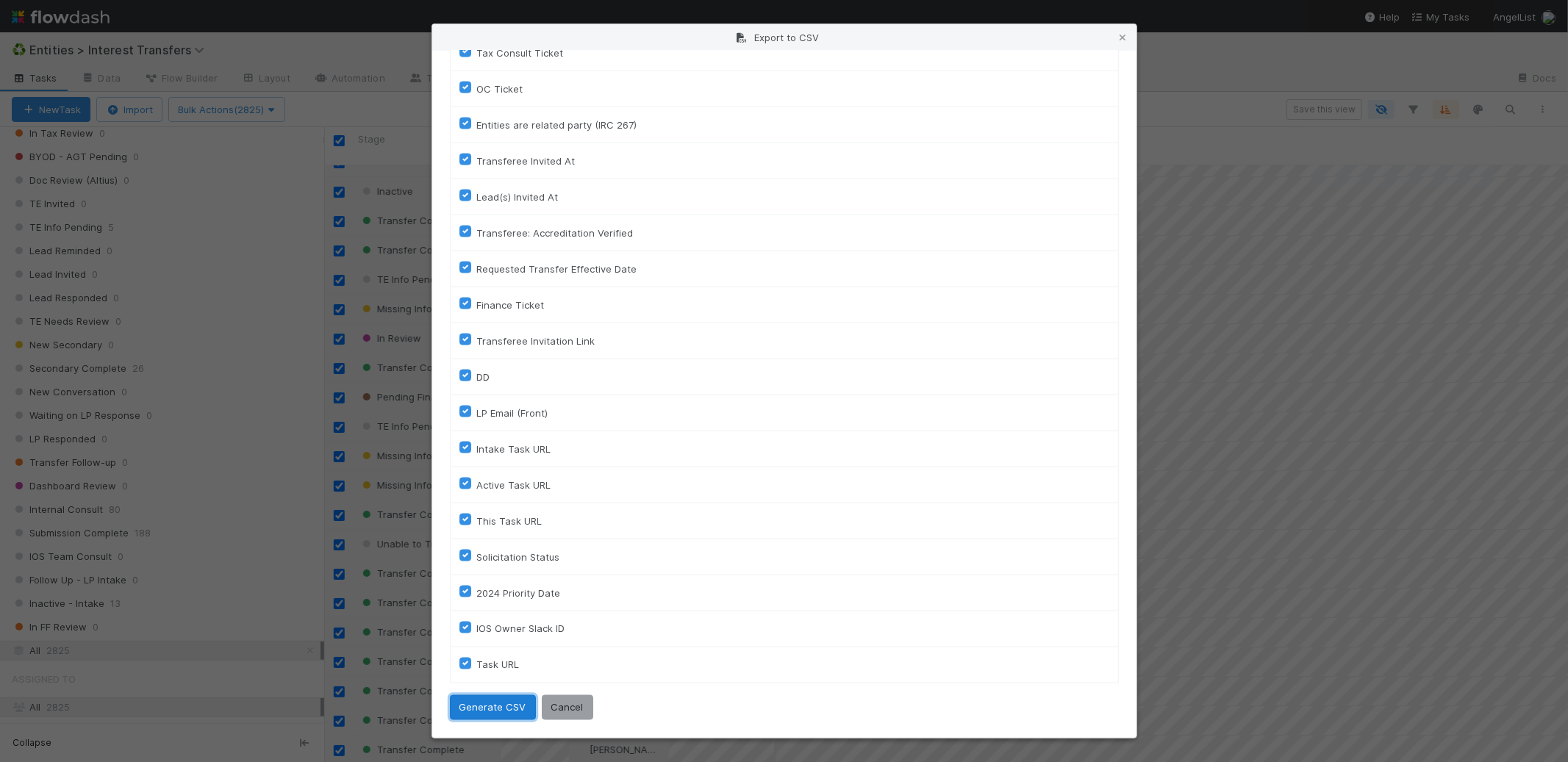
click at [498, 710] on button "Generate CSV" at bounding box center [492, 708] width 86 height 25
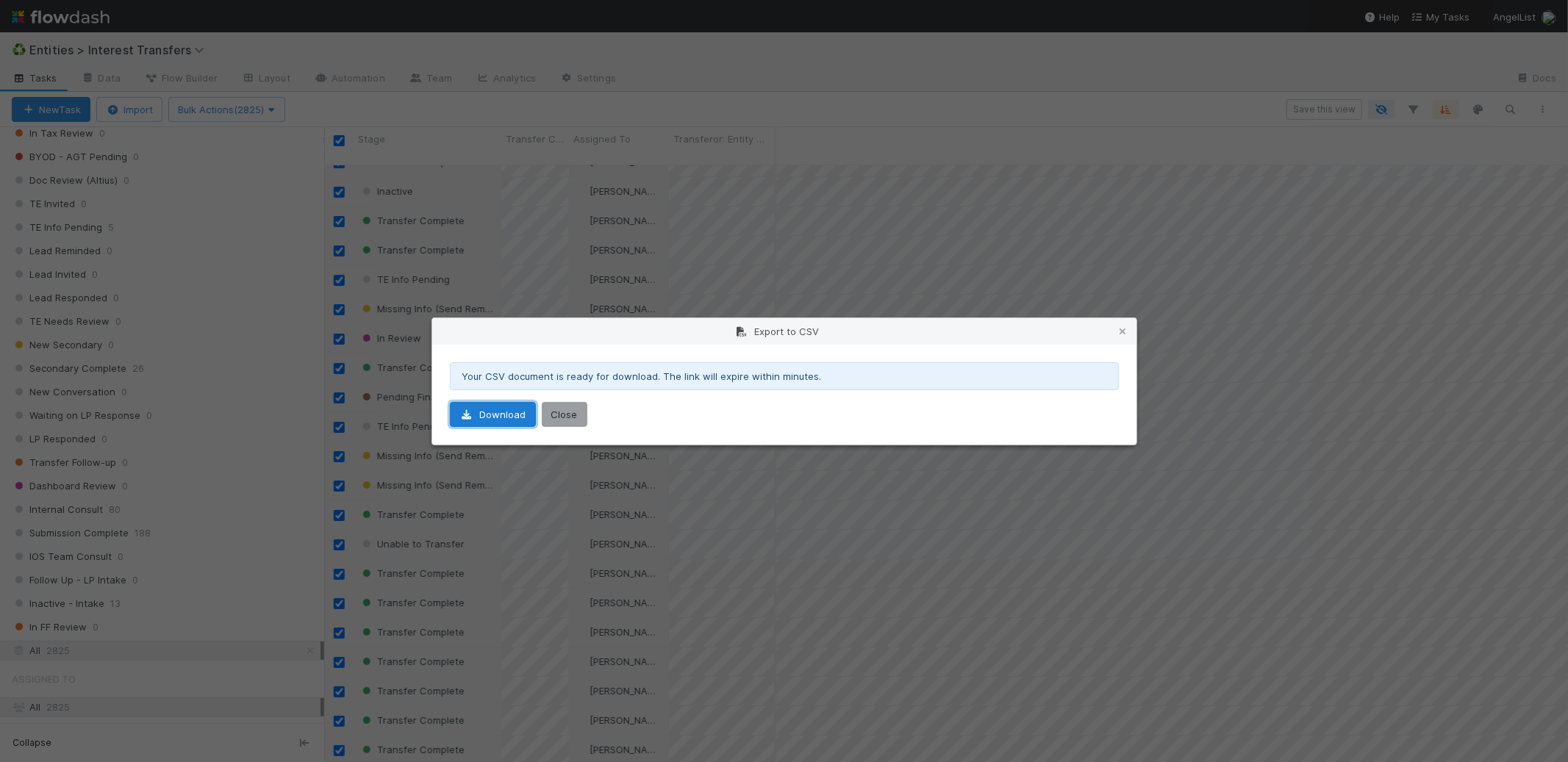
click at [495, 416] on link "Download" at bounding box center [492, 415] width 86 height 25
click at [549, 419] on button "Close" at bounding box center [564, 415] width 45 height 25
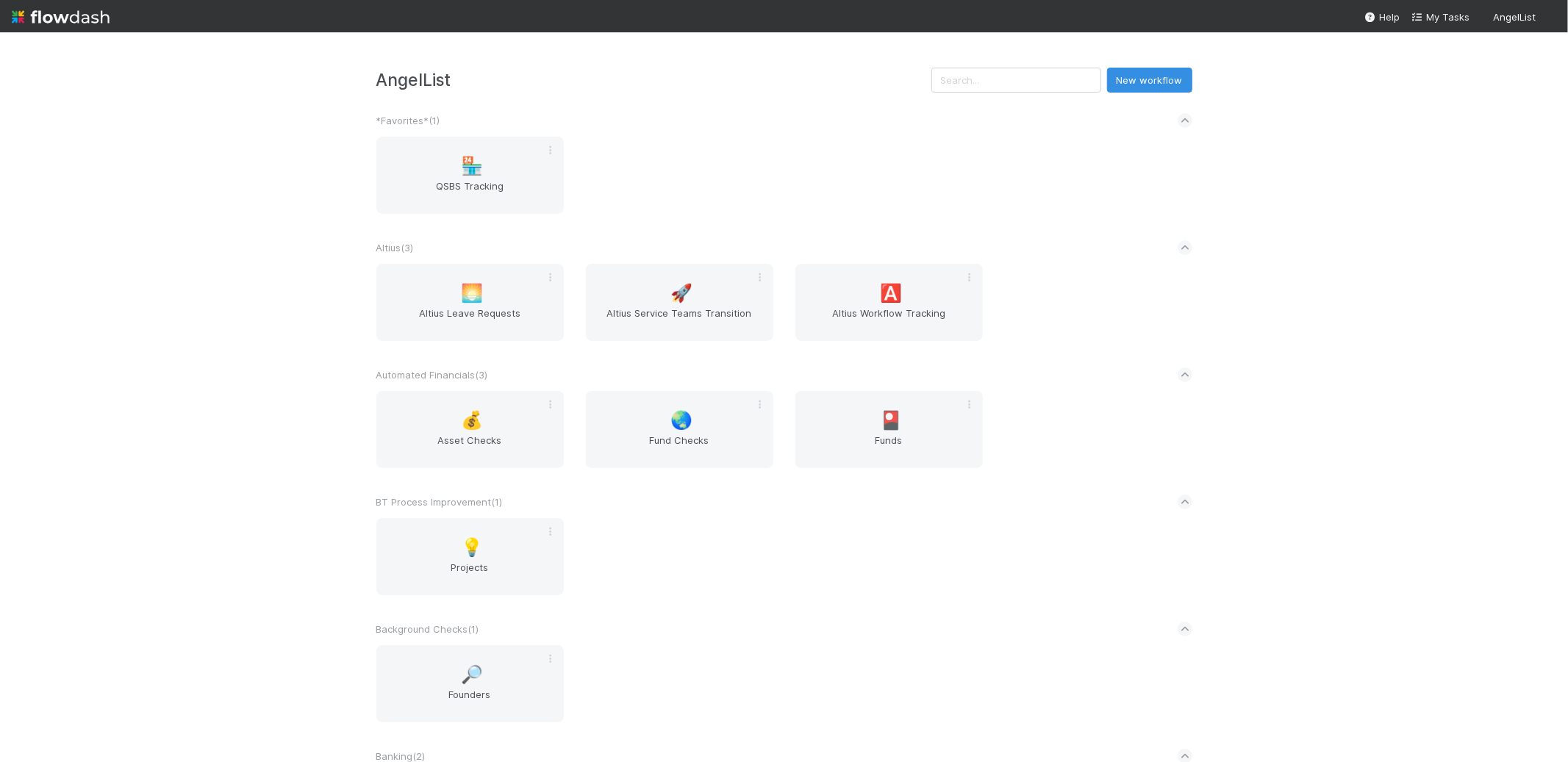
scroll to position [2098, 0]
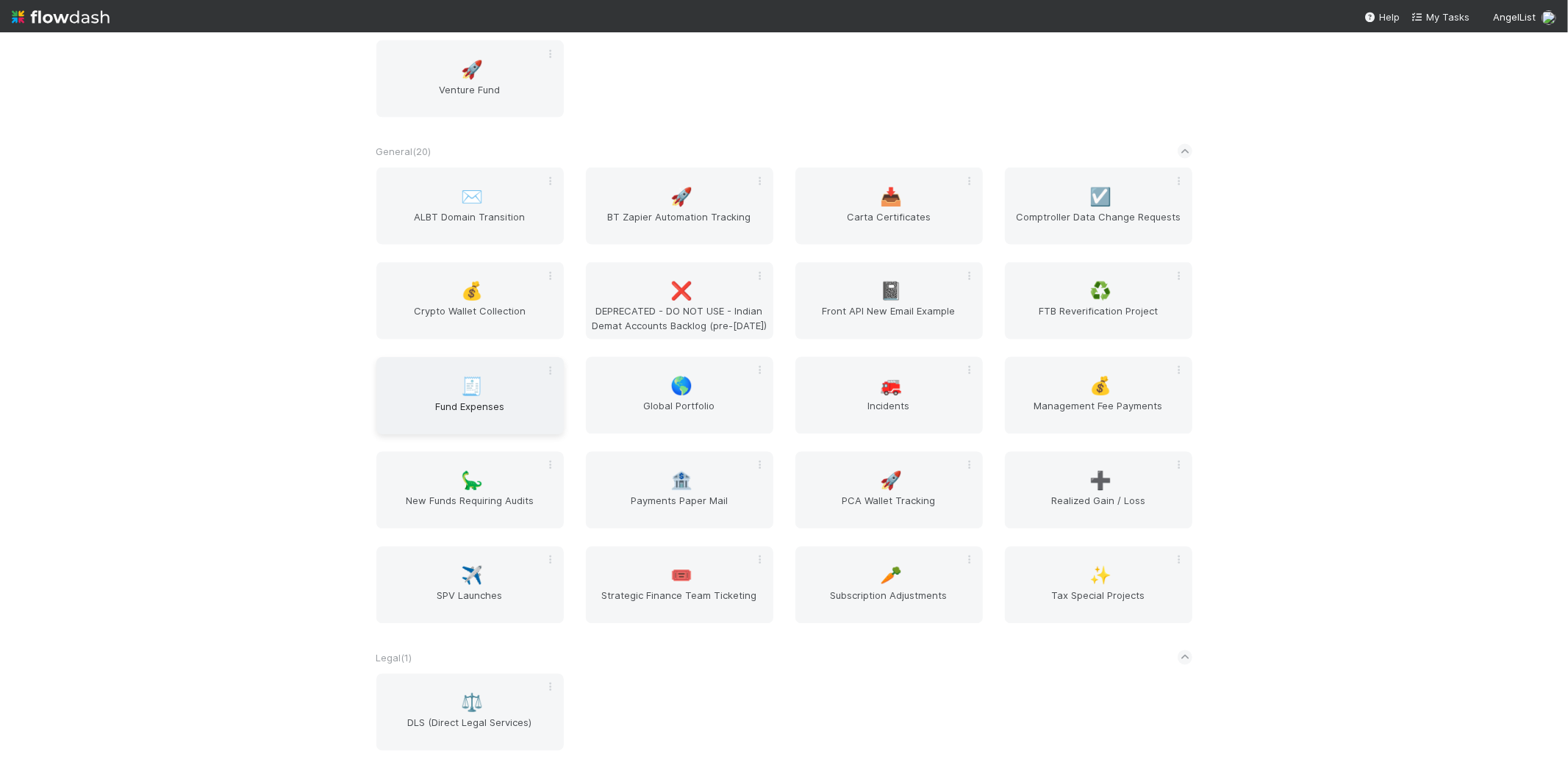
click at [460, 388] on div "🧾 Fund Expenses" at bounding box center [470, 396] width 188 height 77
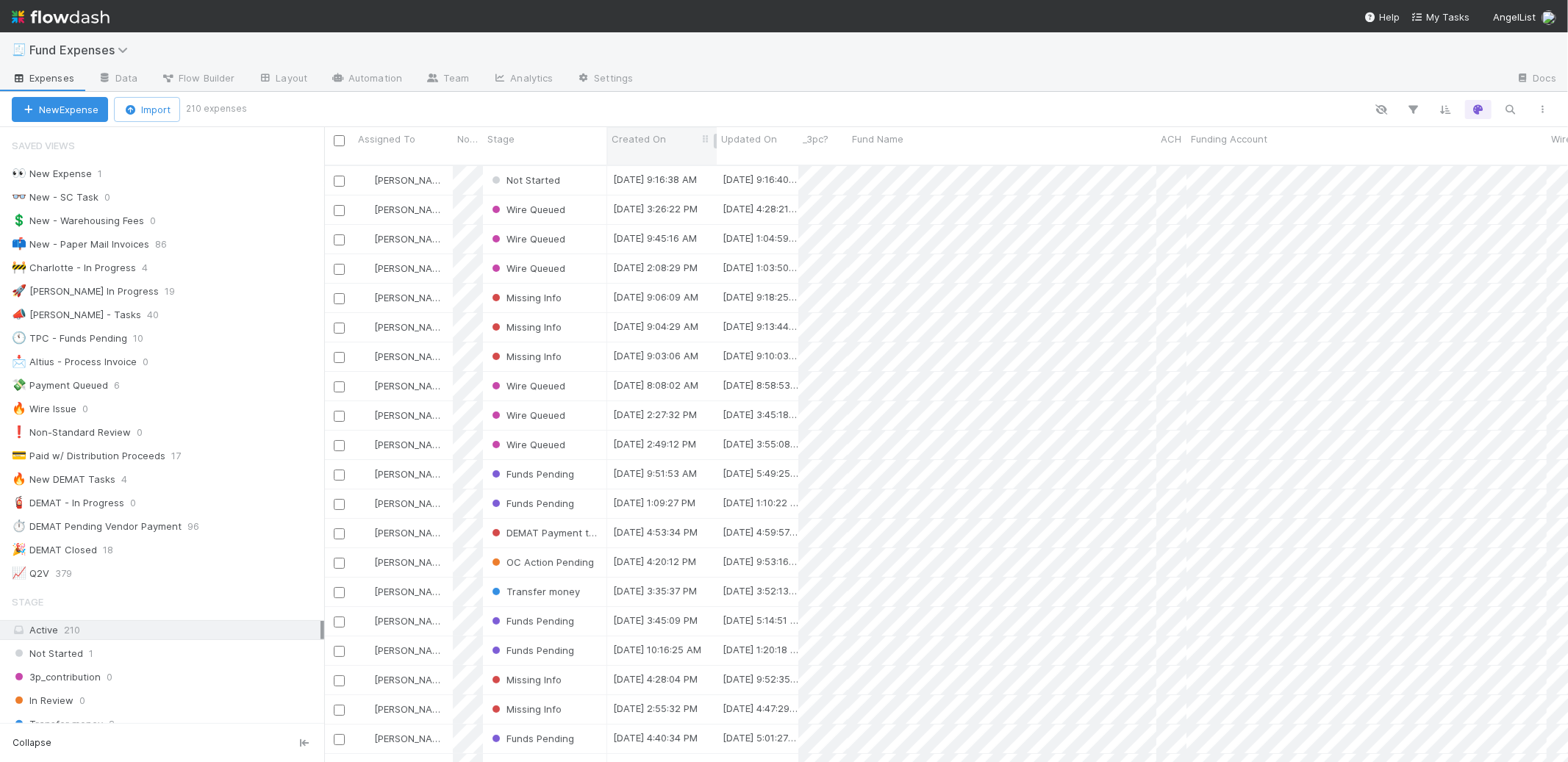
scroll to position [598, 1231]
click at [519, 80] on link "Analytics" at bounding box center [522, 79] width 84 height 23
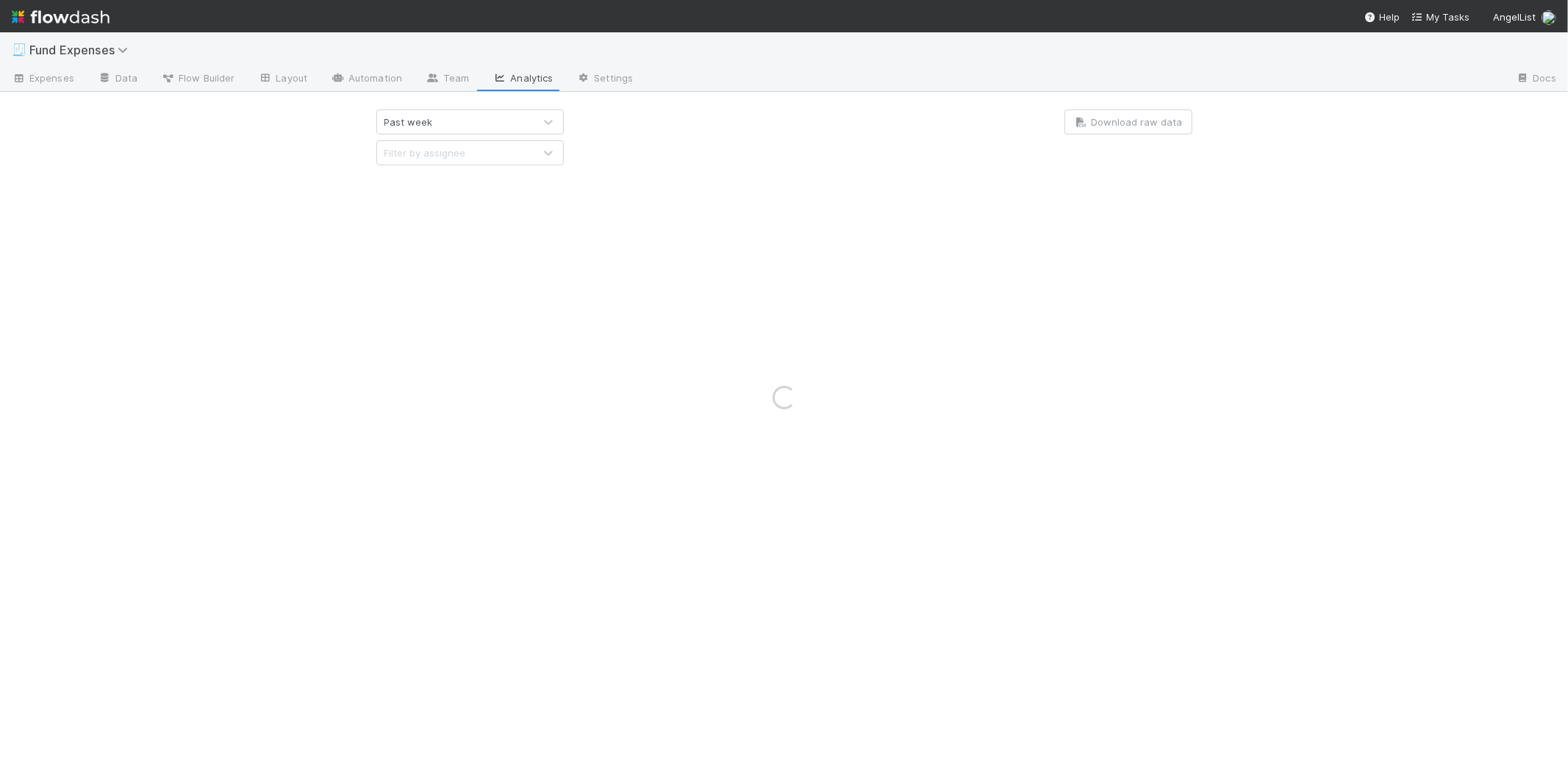
click at [477, 124] on div "Loading..." at bounding box center [784, 396] width 1568 height 730
click at [470, 127] on div "Loading..." at bounding box center [784, 396] width 1568 height 730
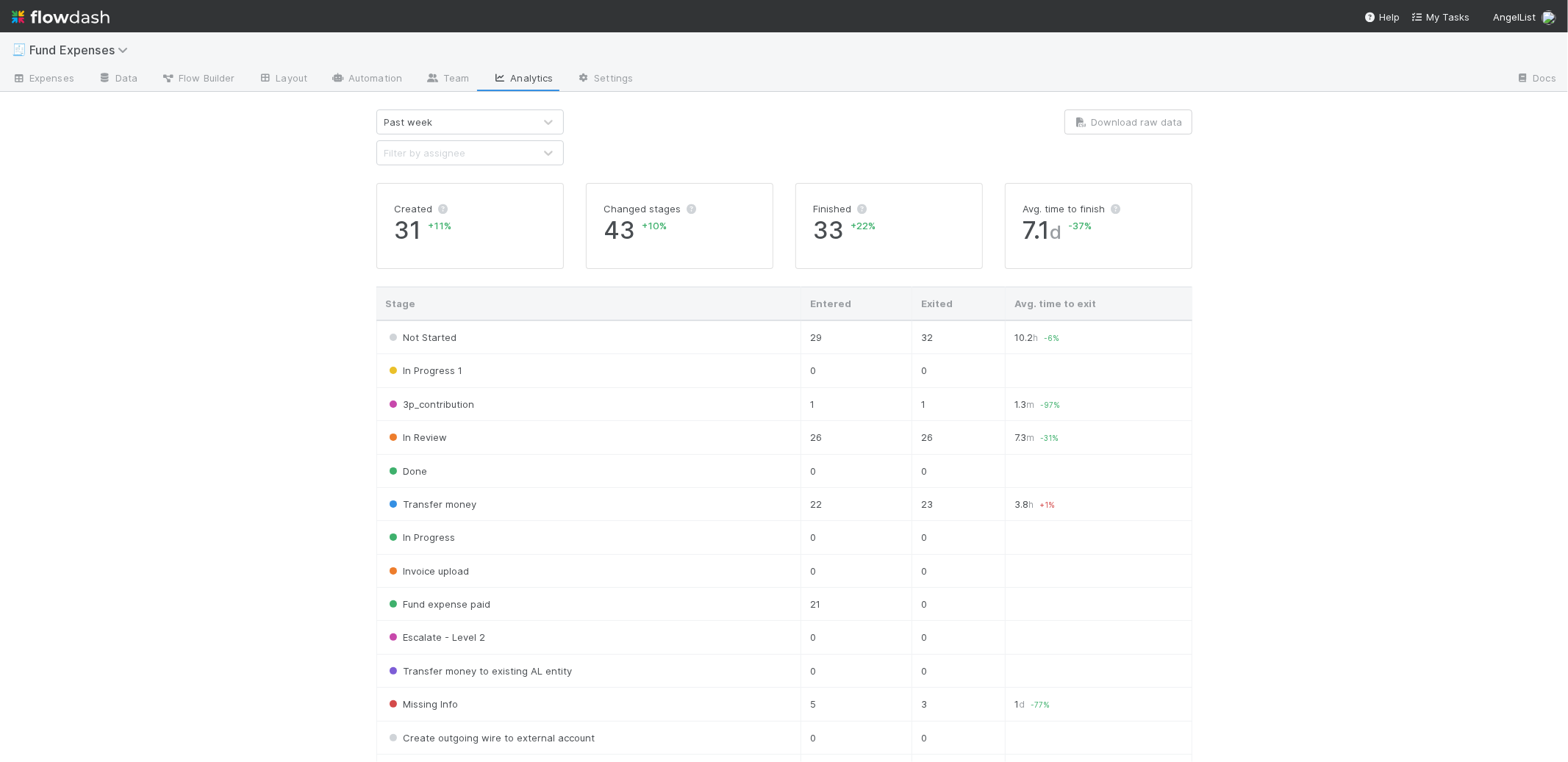
click at [446, 124] on div "Past week" at bounding box center [455, 122] width 157 height 23
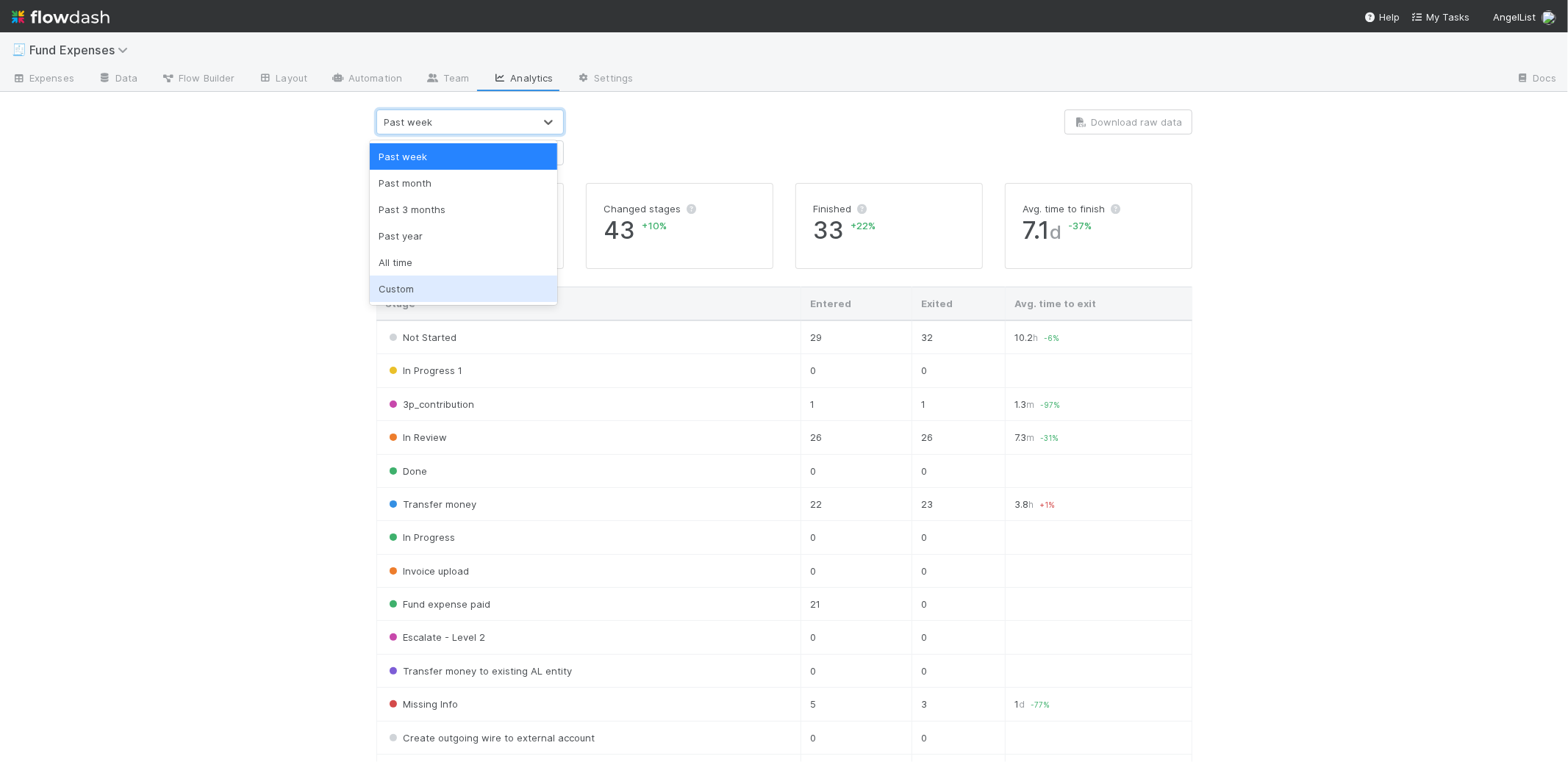
click at [400, 293] on div "Custom" at bounding box center [463, 288] width 188 height 26
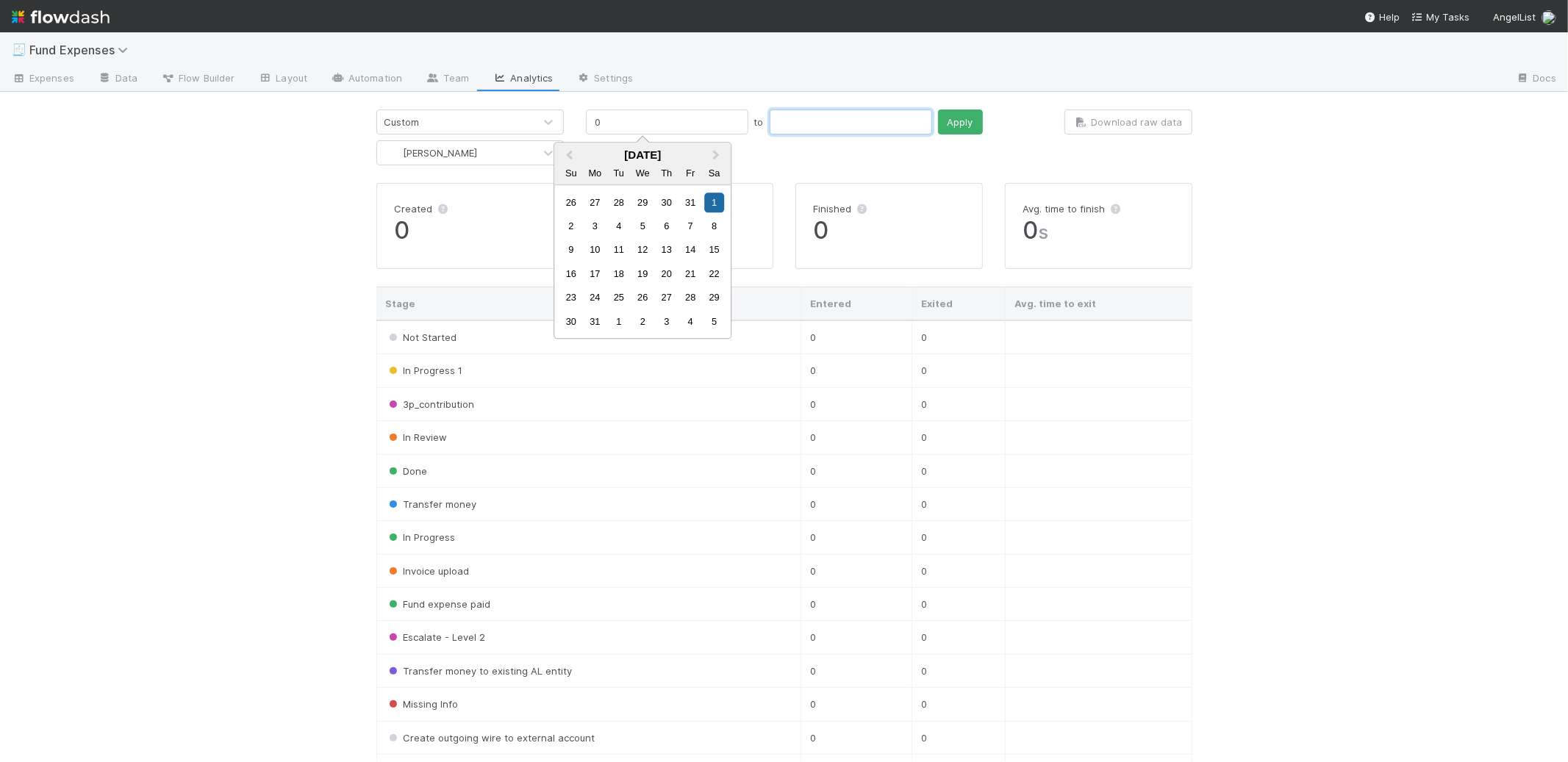
type input "01/01/2000"
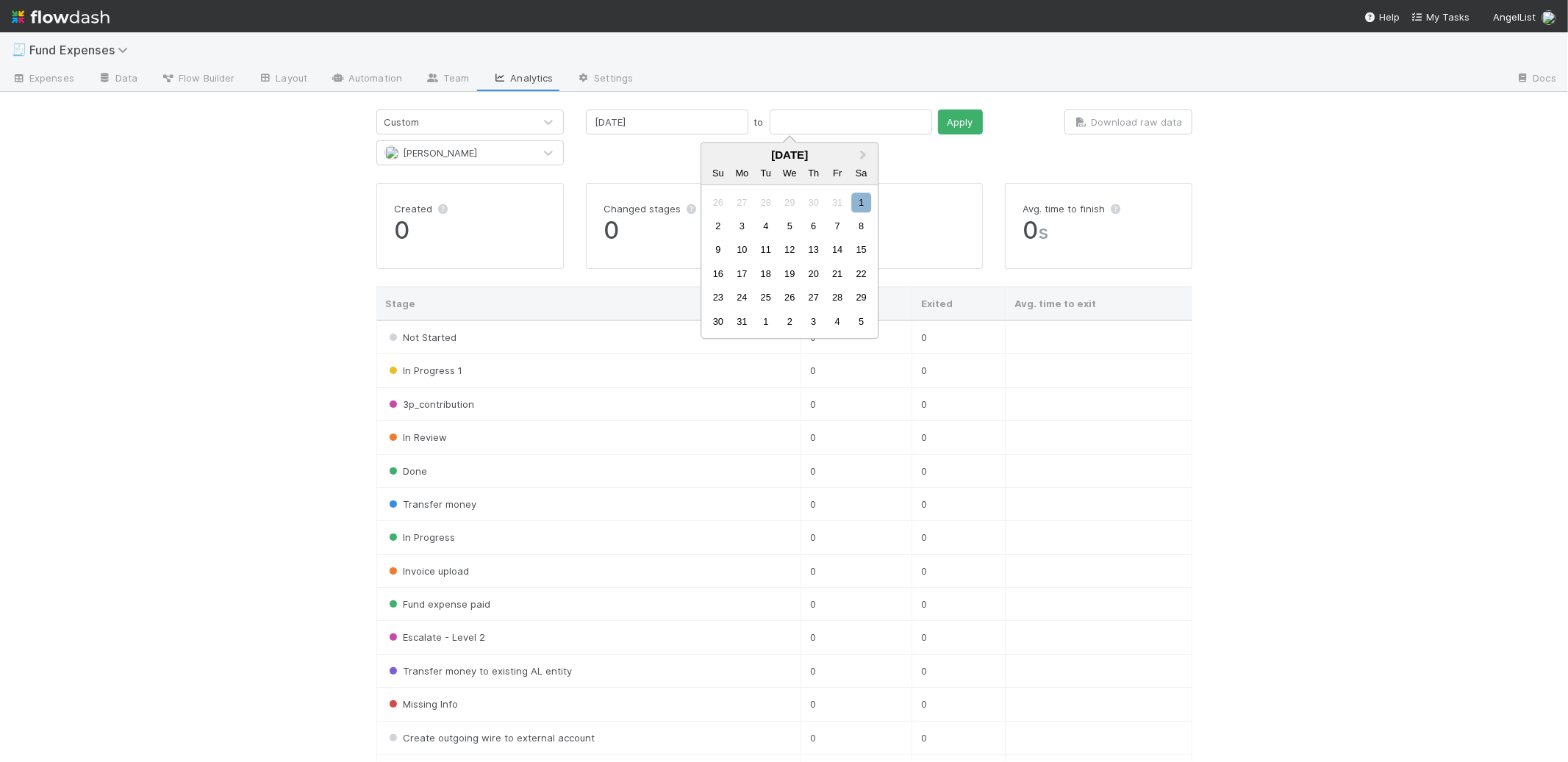
click at [415, 159] on span "Alex Brinsmead" at bounding box center [440, 153] width 74 height 12
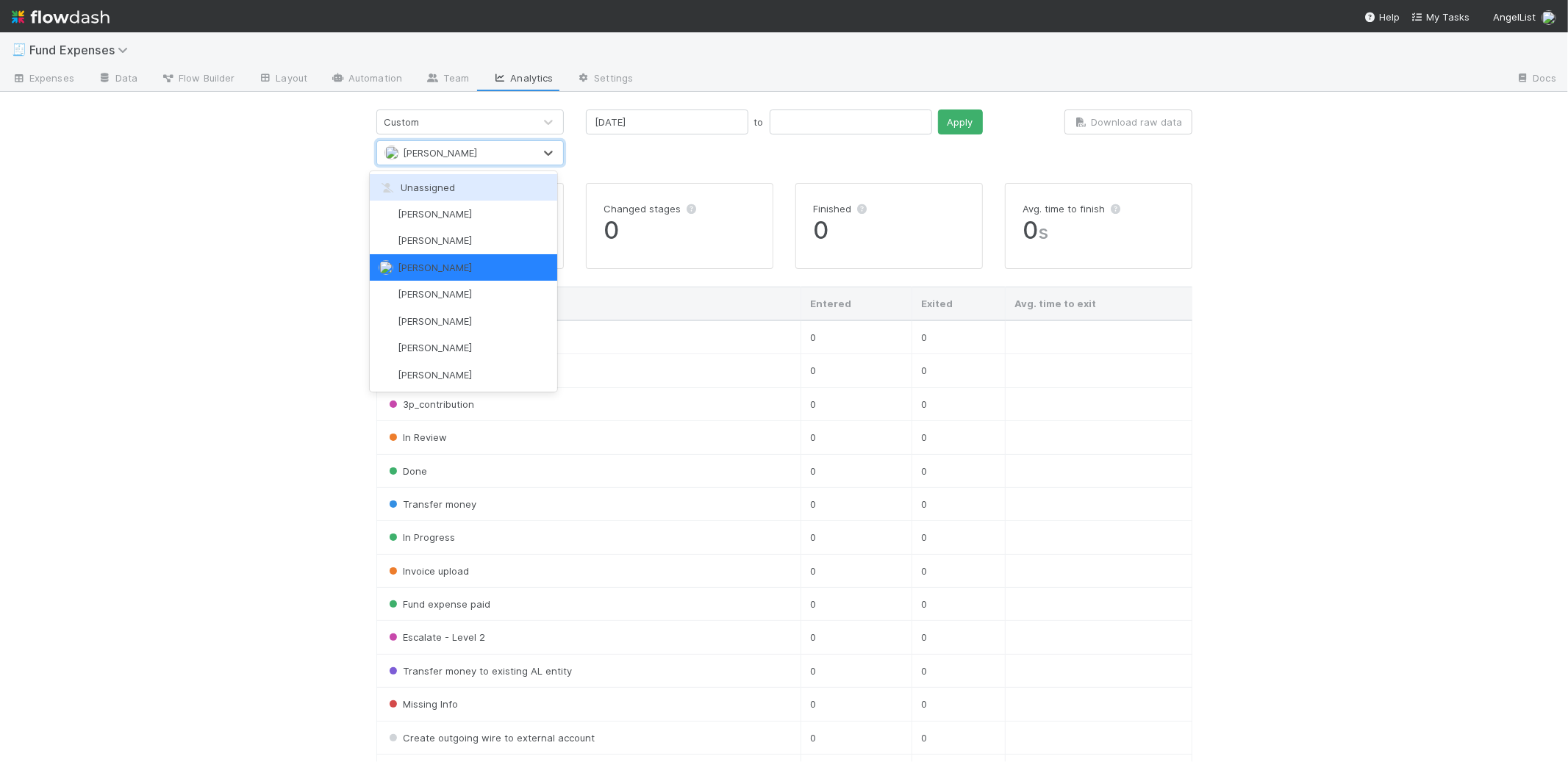
click at [249, 196] on div "🧾 Fund Expenses Expenses Data Flow Builder Layout Automation Team Analytics Set…" at bounding box center [784, 396] width 1568 height 730
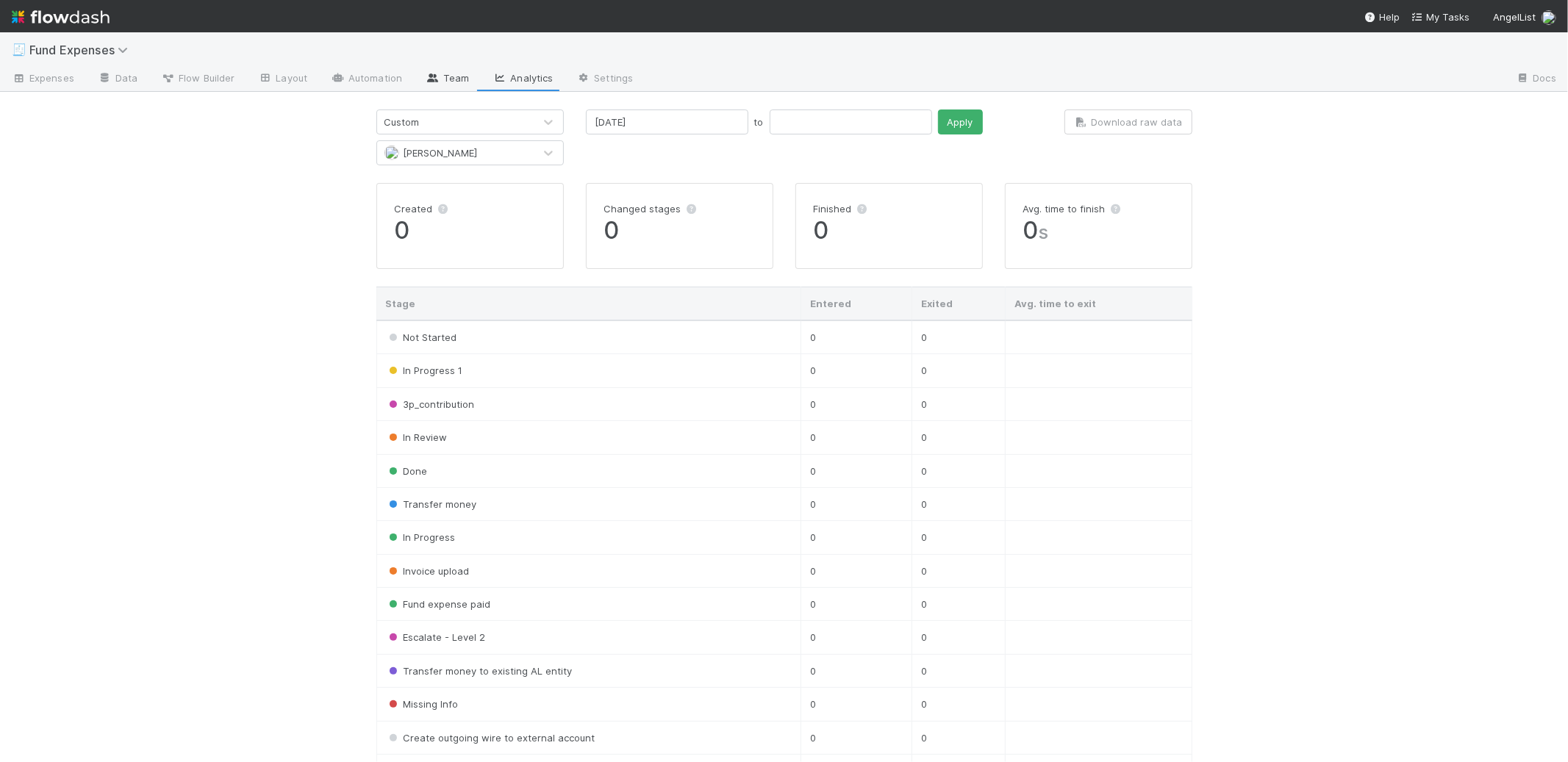
click at [439, 75] on link "Team" at bounding box center [447, 79] width 67 height 23
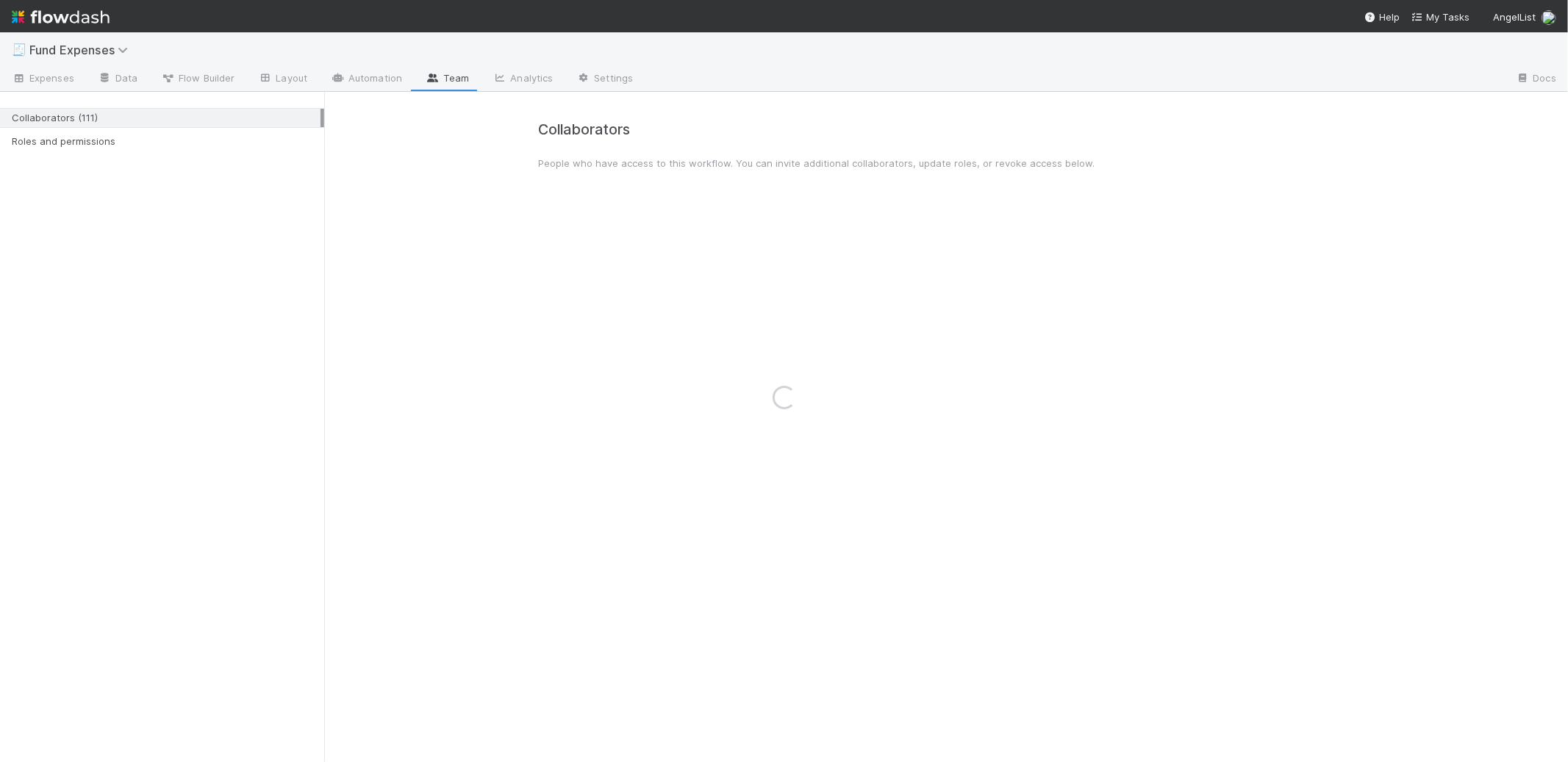
click at [532, 75] on div "Loading..." at bounding box center [784, 396] width 1568 height 730
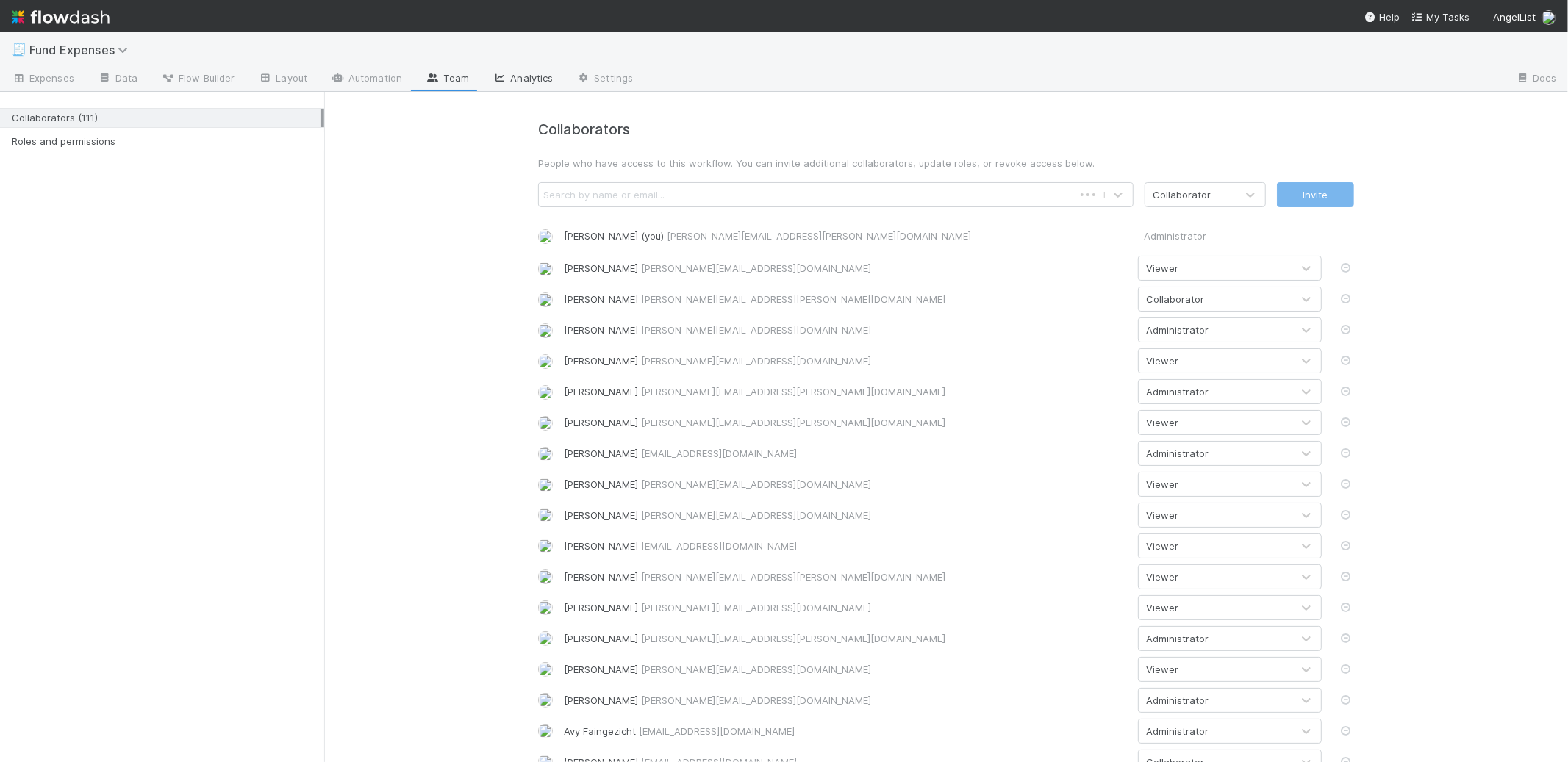
click at [532, 75] on link "Analytics" at bounding box center [522, 79] width 84 height 23
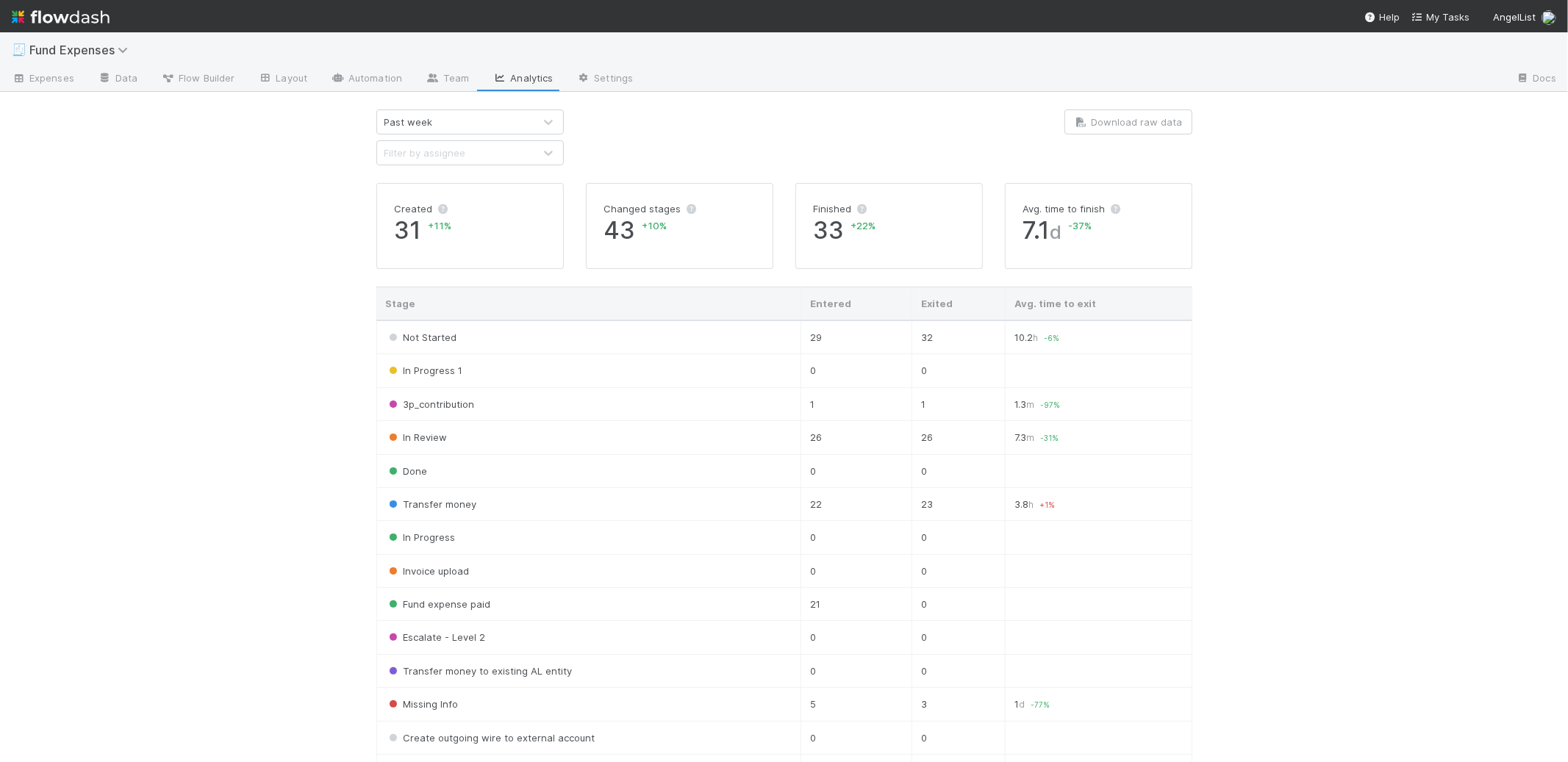
click at [494, 124] on div "Past week" at bounding box center [455, 122] width 157 height 23
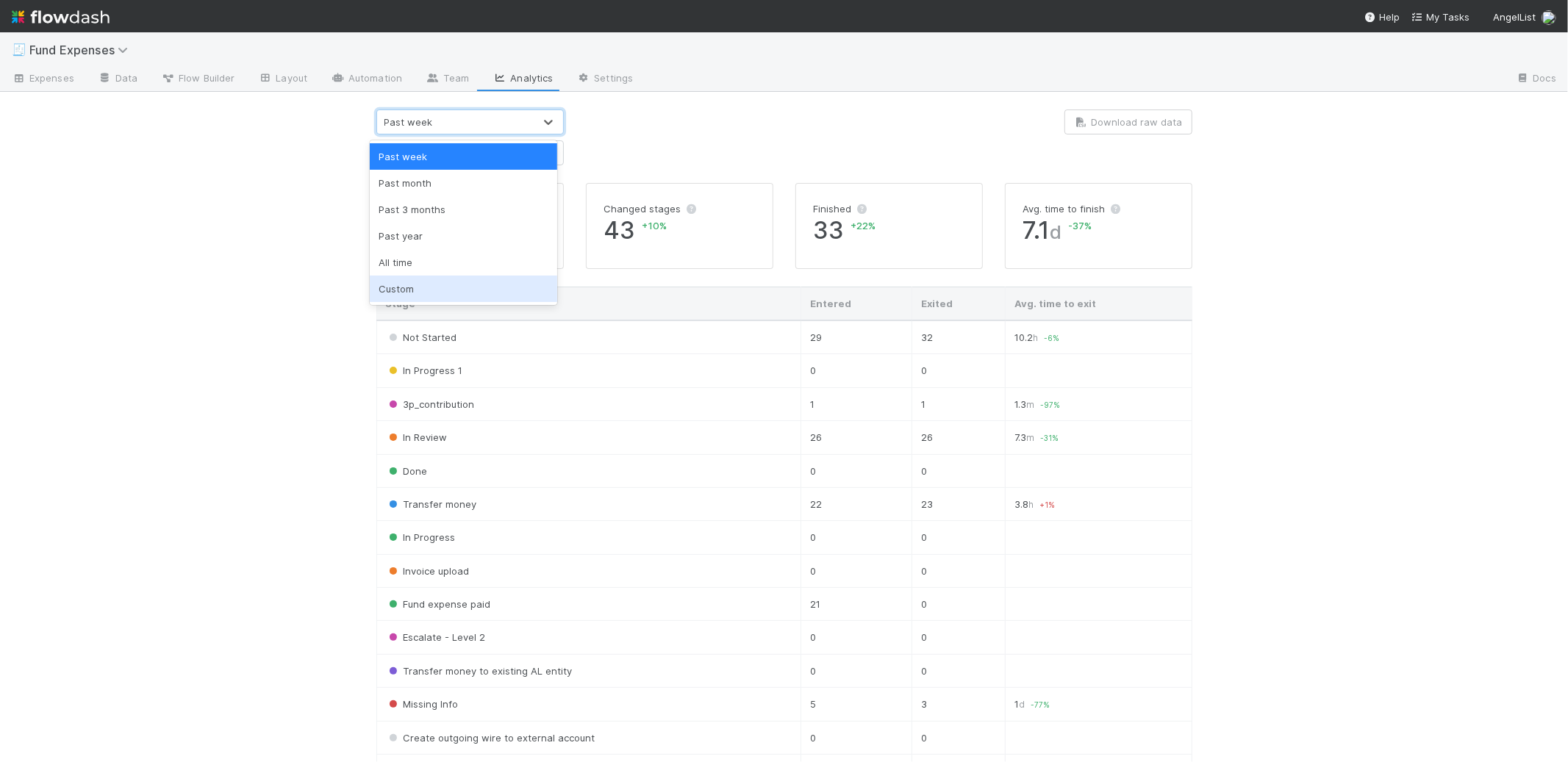
click at [424, 290] on div "Custom" at bounding box center [463, 288] width 188 height 26
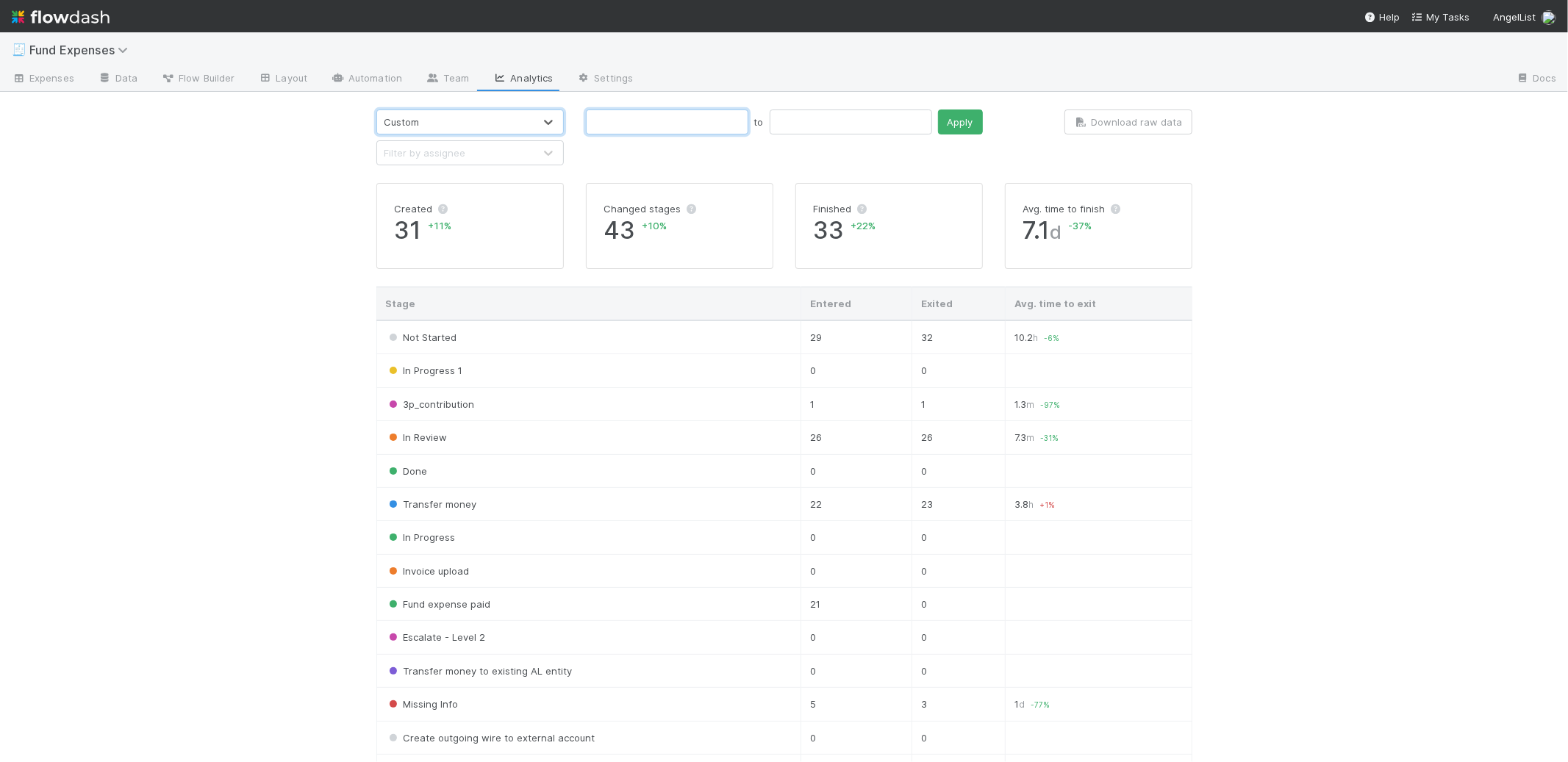
click at [639, 126] on input "text" at bounding box center [667, 122] width 162 height 25
type input "[DATE]"
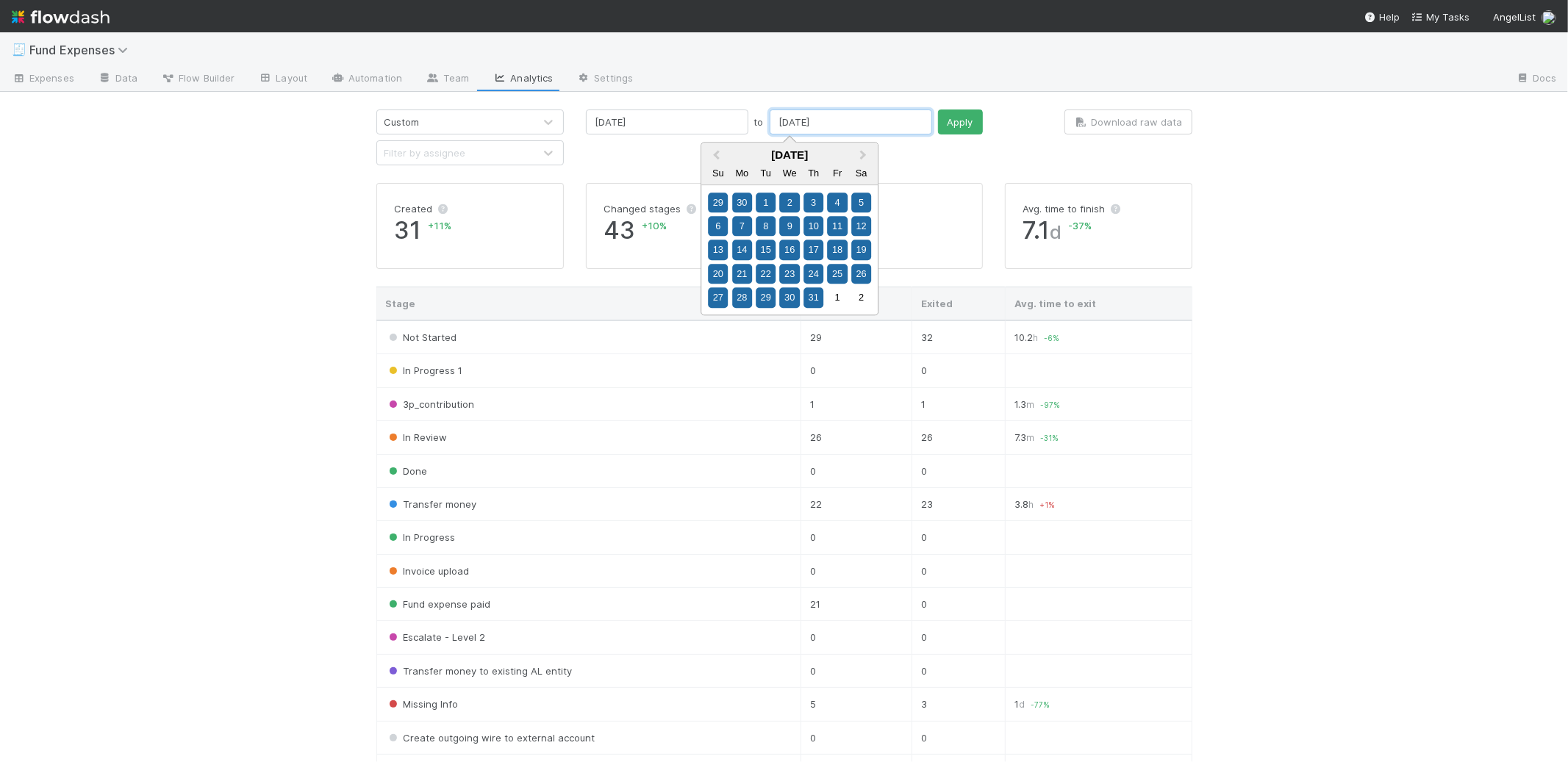
type input "[DATE]"
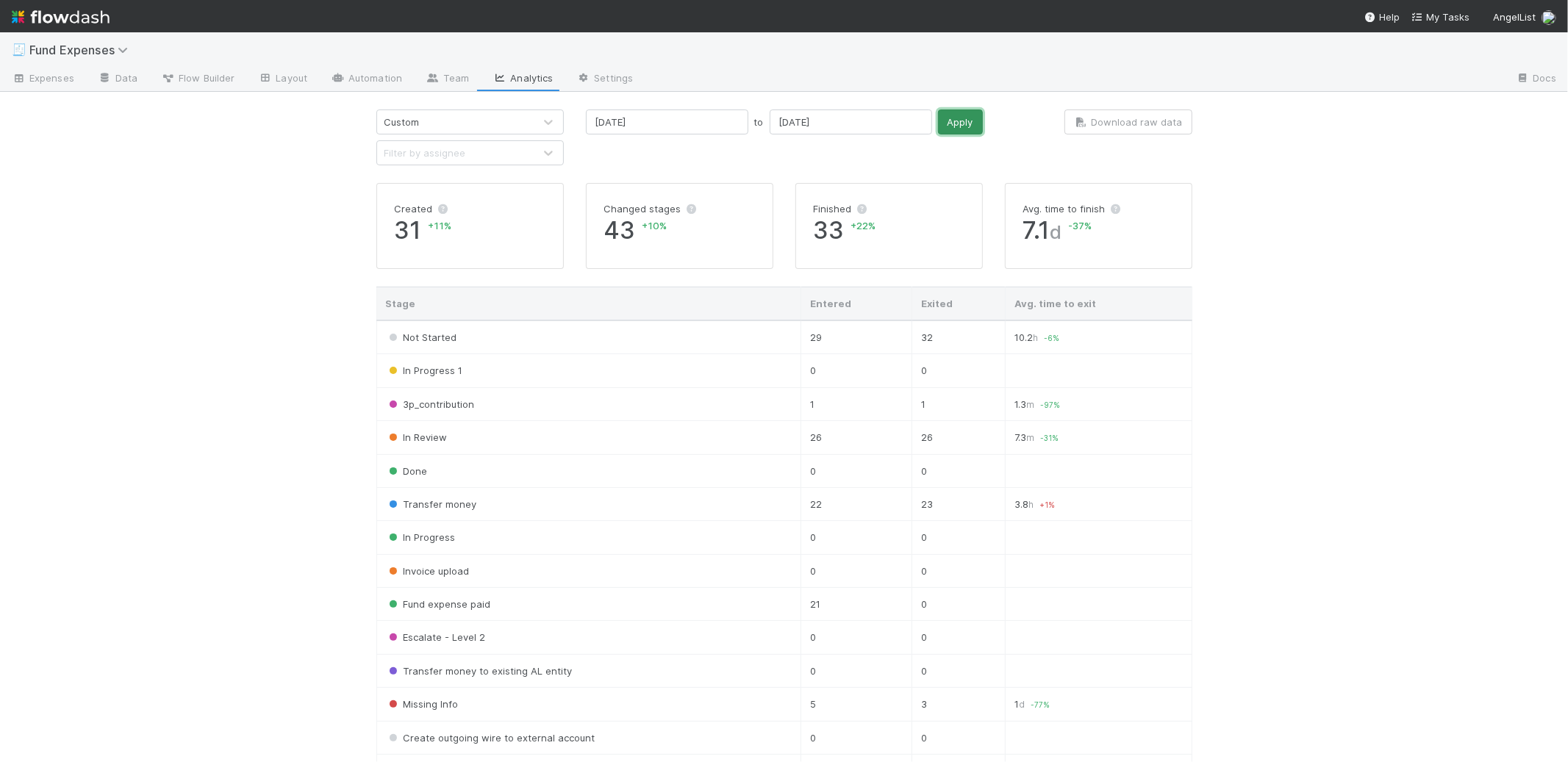
click at [938, 125] on button "Apply" at bounding box center [960, 122] width 44 height 25
click at [1111, 127] on button "Download raw data" at bounding box center [1128, 122] width 128 height 25
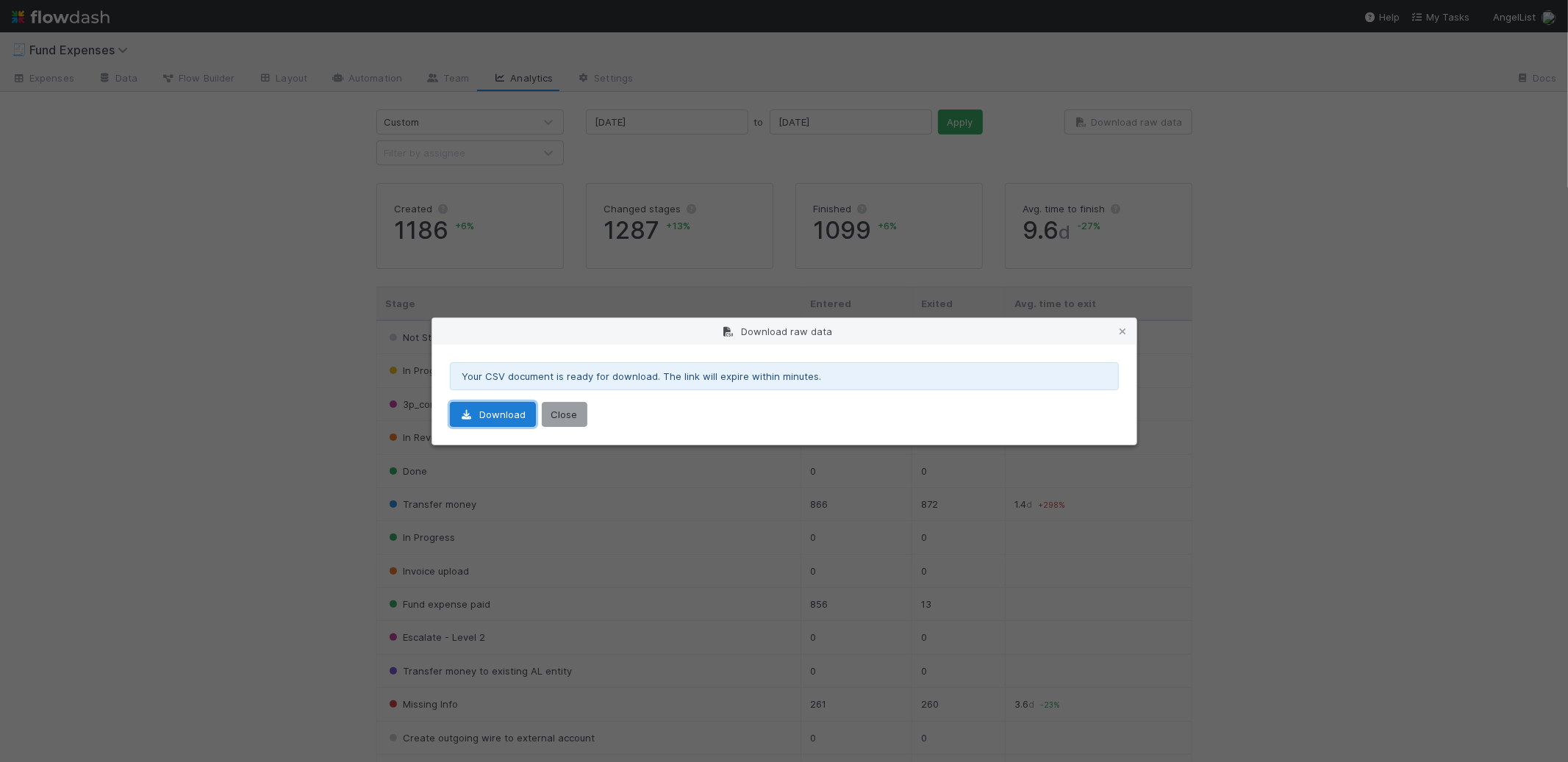
click at [493, 414] on link "Download" at bounding box center [492, 415] width 86 height 25
